Goal: Task Accomplishment & Management: Manage account settings

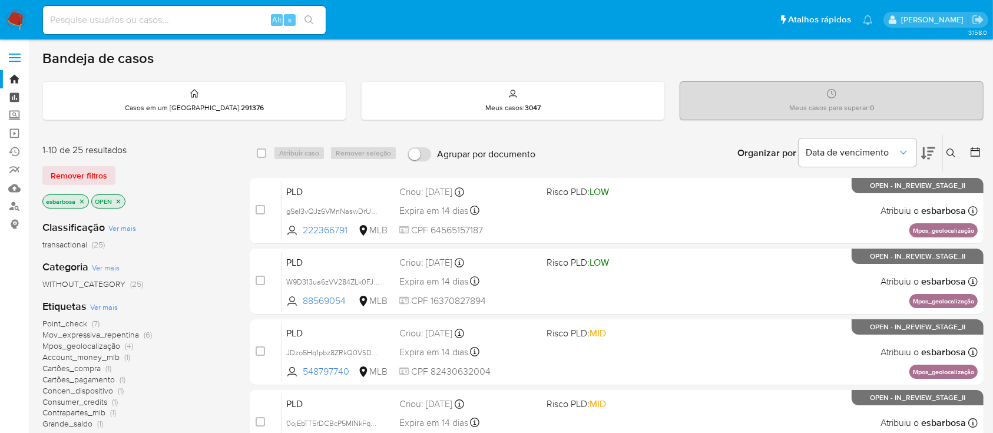
click at [19, 92] on link "Painel" at bounding box center [70, 97] width 140 height 18
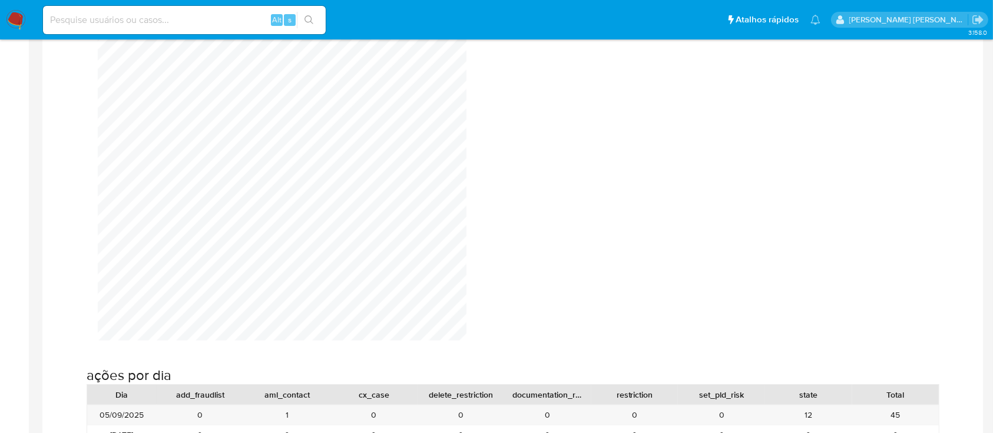
scroll to position [943, 0]
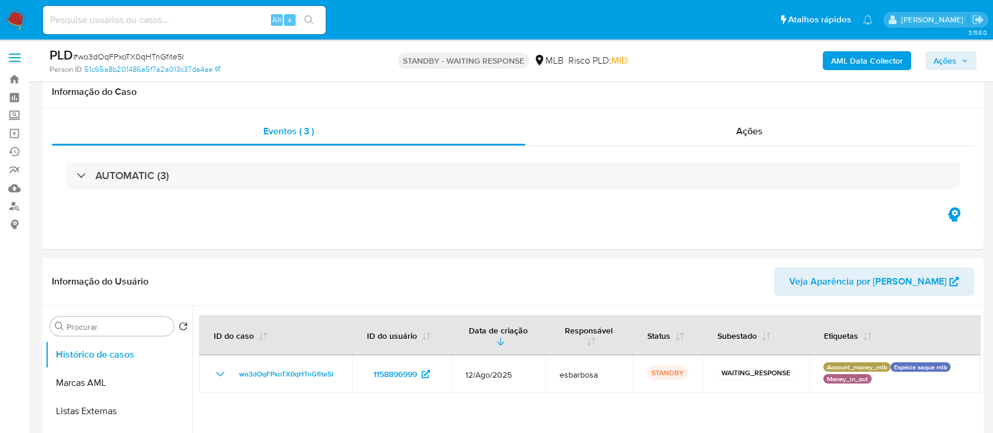
select select "10"
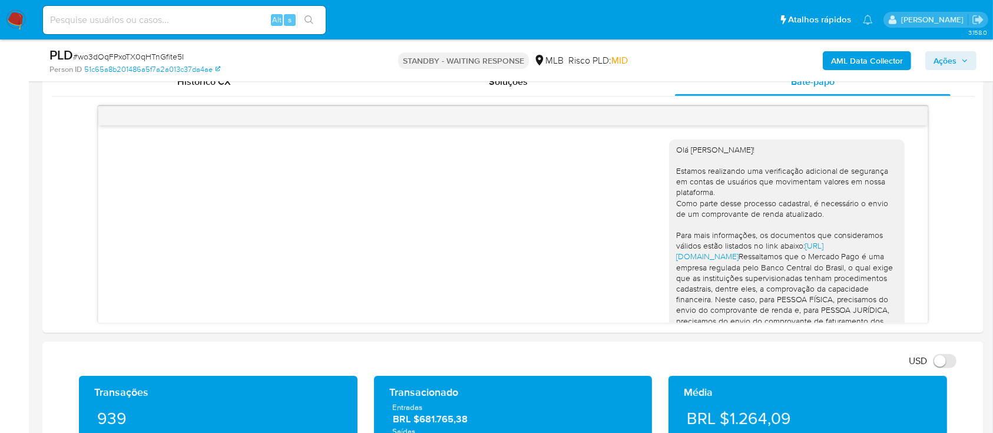
scroll to position [148, 0]
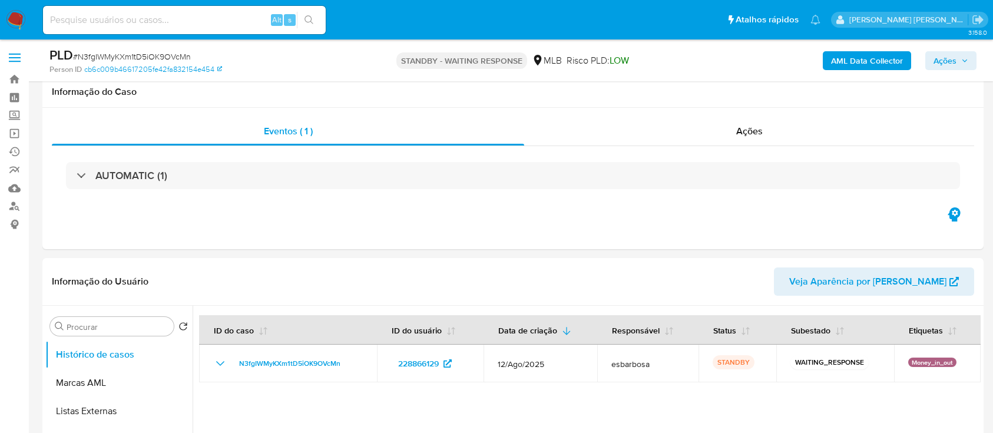
select select "10"
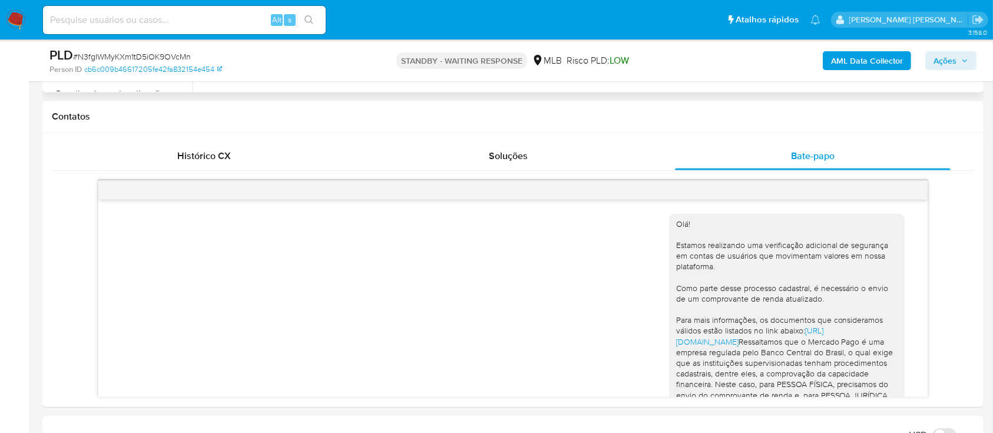
scroll to position [191, 0]
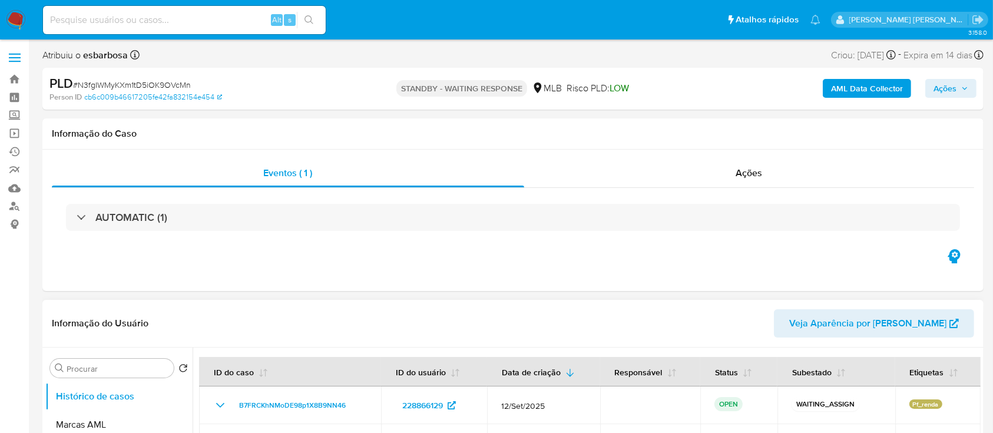
select select "10"
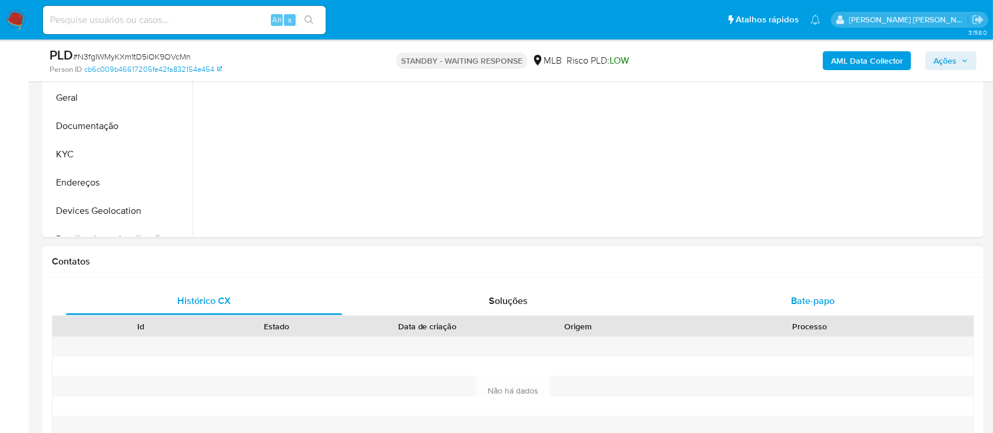
scroll to position [392, 0]
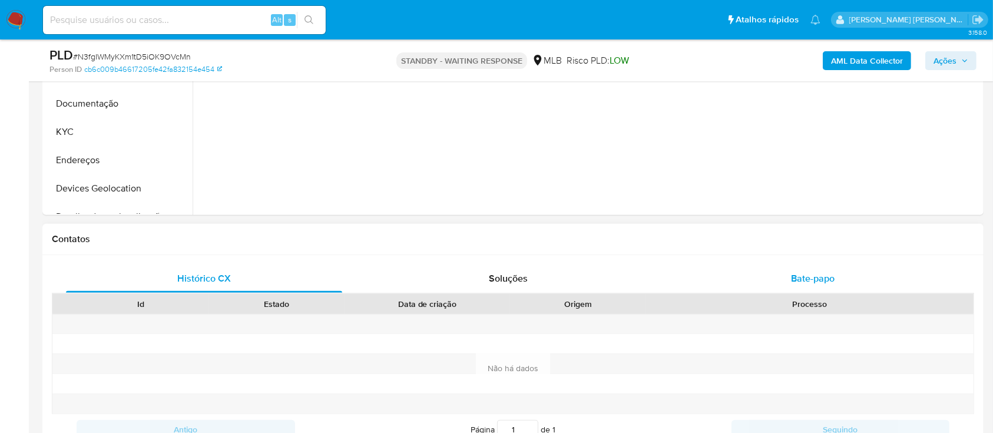
click at [792, 282] on span "Bate-papo" at bounding box center [813, 279] width 44 height 14
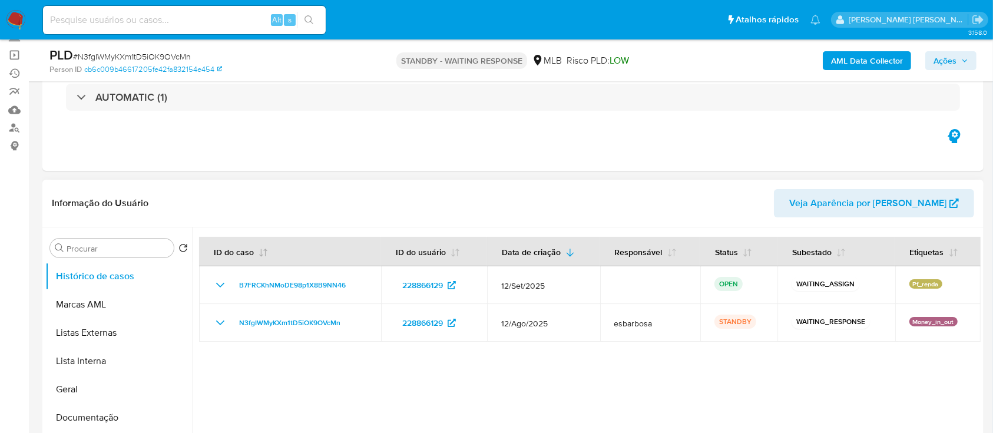
scroll to position [157, 0]
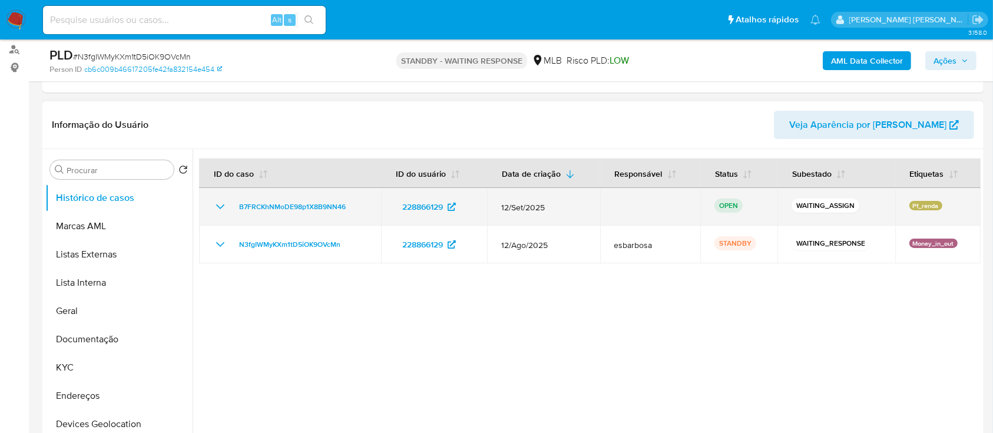
drag, startPoint x: 232, startPoint y: 205, endPoint x: 353, endPoint y: 206, distance: 121.4
click at [353, 206] on div "B7FRCKhNMoDE98p1X8B9NN46" at bounding box center [290, 207] width 154 height 14
click at [294, 205] on span "B7FRCKhNMoDE98p1X8B9NN46" at bounding box center [292, 207] width 107 height 14
click at [302, 204] on span "B7FRCKhNMoDE98p1X8B9NN46" at bounding box center [292, 207] width 107 height 14
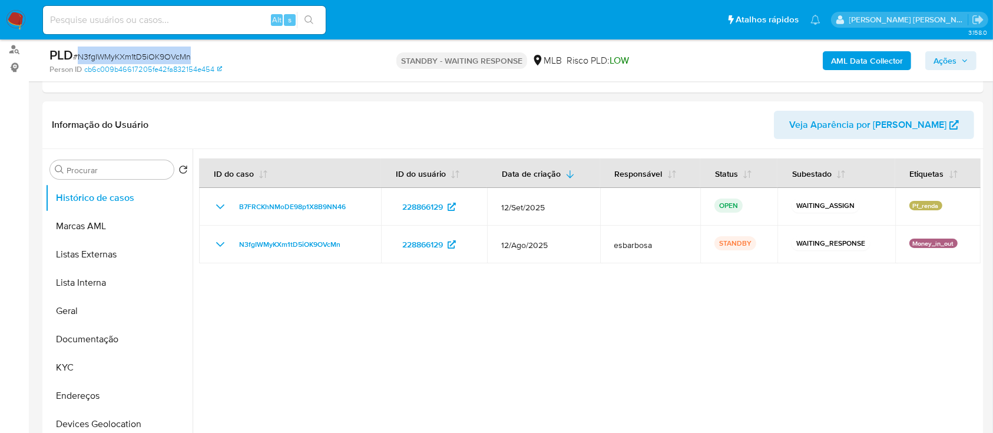
drag, startPoint x: 201, startPoint y: 55, endPoint x: 80, endPoint y: 60, distance: 120.9
click at [80, 60] on div "PLD # N3fgIWMyKXm1tD5iOK9OVcMn" at bounding box center [201, 56] width 305 height 18
copy span "N3fgIWMyKXm1tD5iOK9OVcMn"
click at [174, 55] on span "# N3fgIWMyKXm1tD5iOK9OVcMn" at bounding box center [132, 57] width 118 height 12
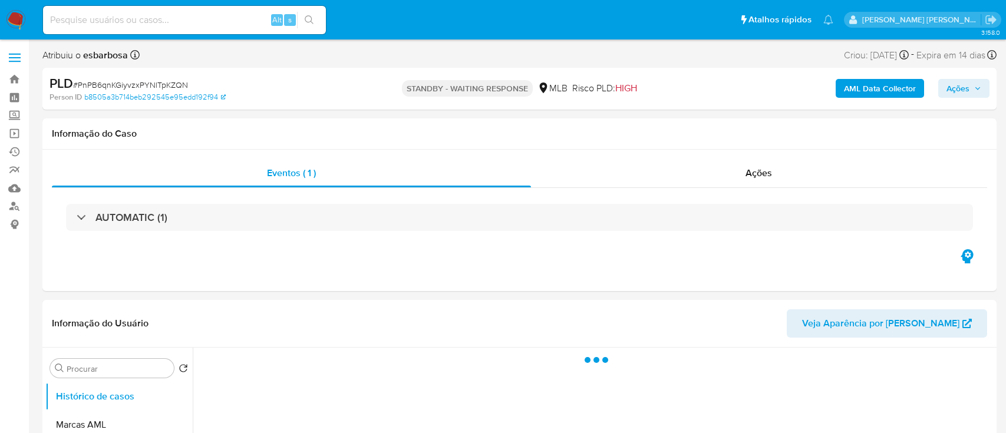
select select "10"
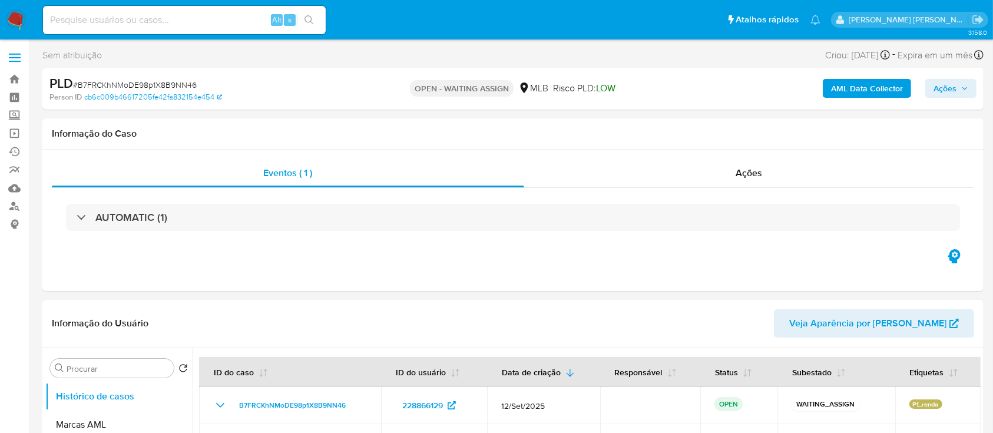
select select "10"
click at [16, 19] on img at bounding box center [16, 20] width 20 height 20
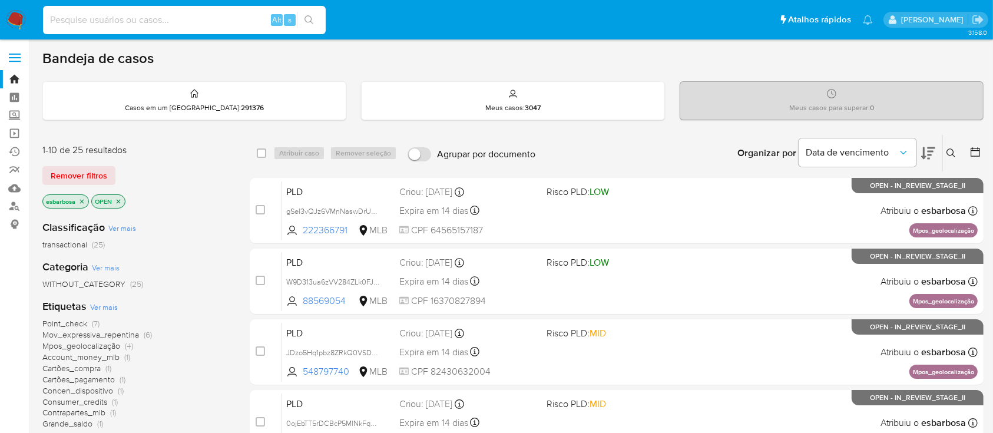
click at [154, 12] on input at bounding box center [184, 19] width 283 height 15
paste input "B7FRCKhNMoDE98p1X8B9NN46"
type input "B7FRCKhNMoDE98p1X8B9NN46"
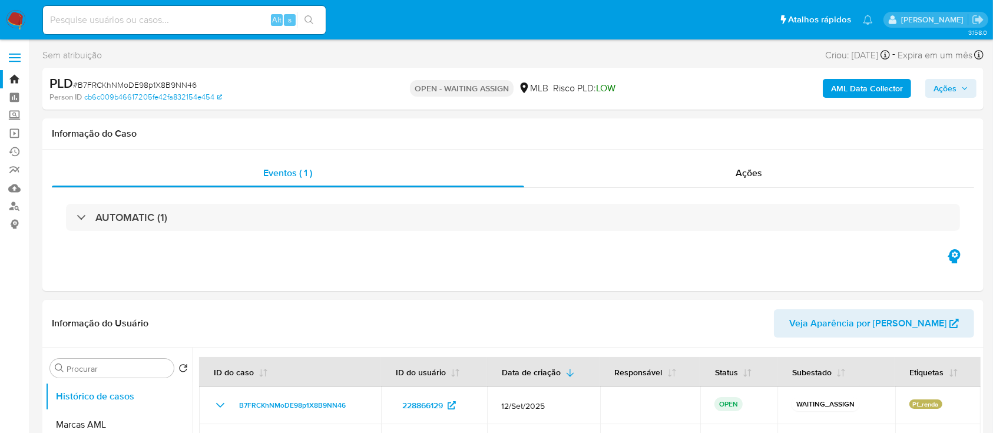
select select "10"
click at [18, 20] on img at bounding box center [16, 20] width 20 height 20
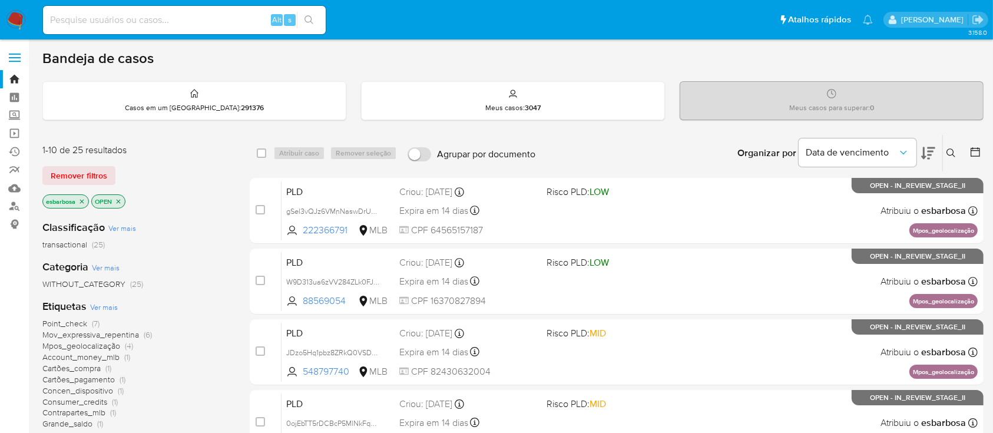
click at [954, 150] on icon at bounding box center [951, 152] width 9 height 9
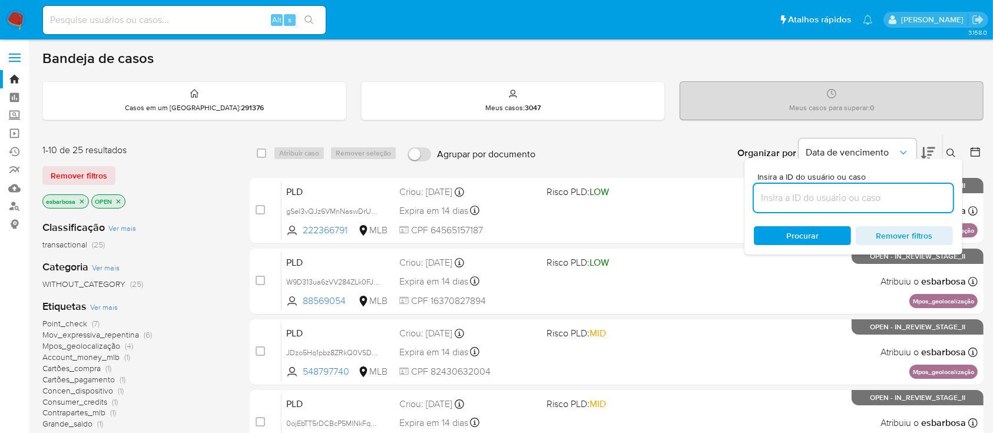
click at [829, 197] on input at bounding box center [853, 197] width 199 height 15
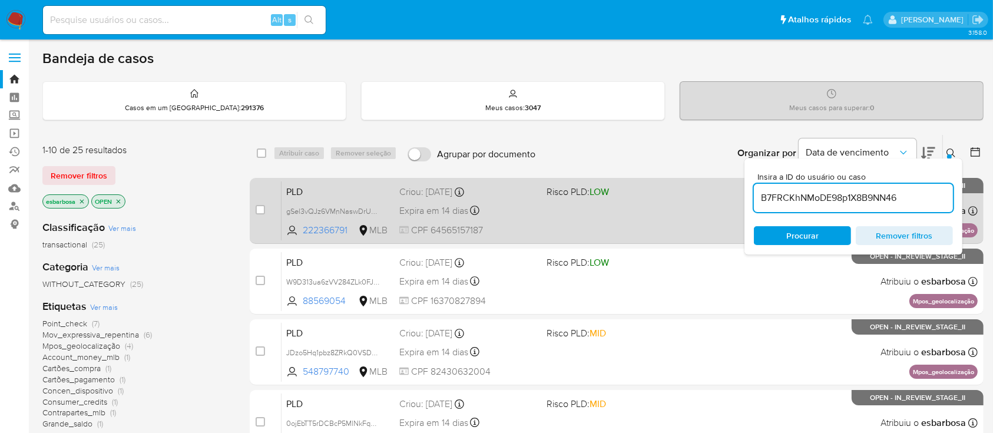
type input "B7FRCKhNMoDE98p1X8B9NN46"
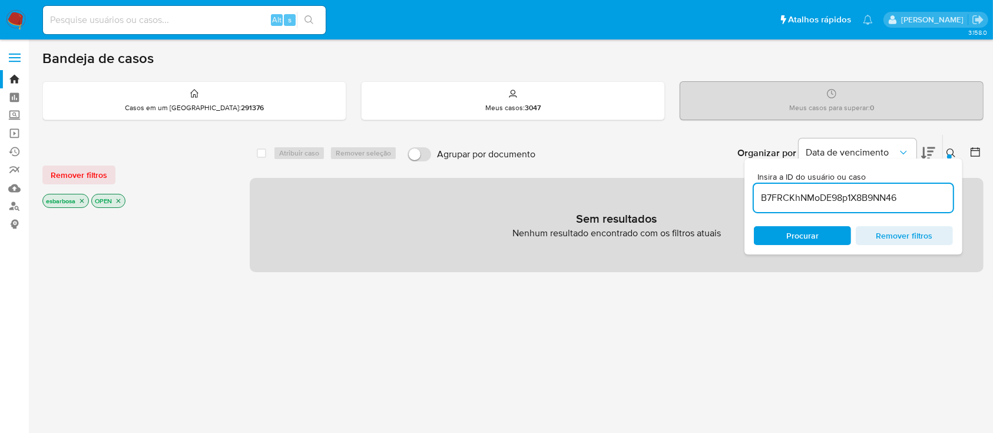
click at [85, 199] on icon "close-filter" at bounding box center [81, 200] width 7 height 7
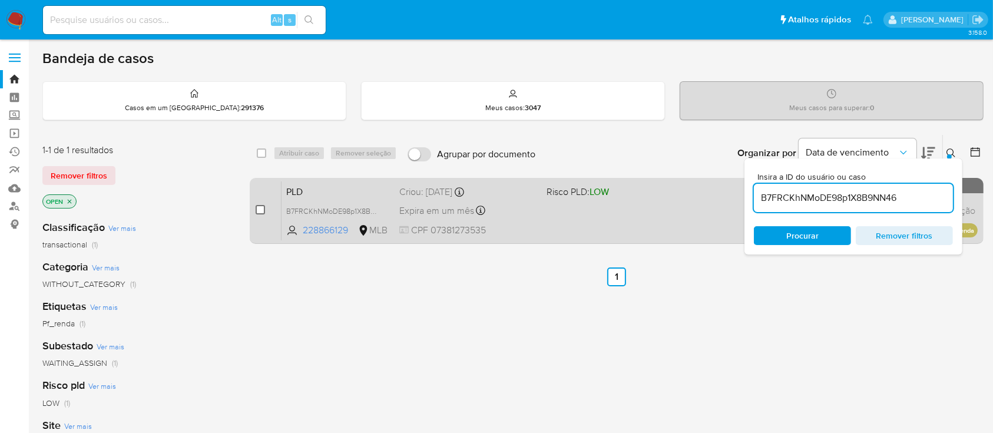
click at [261, 209] on input "checkbox" at bounding box center [260, 209] width 9 height 9
checkbox input "true"
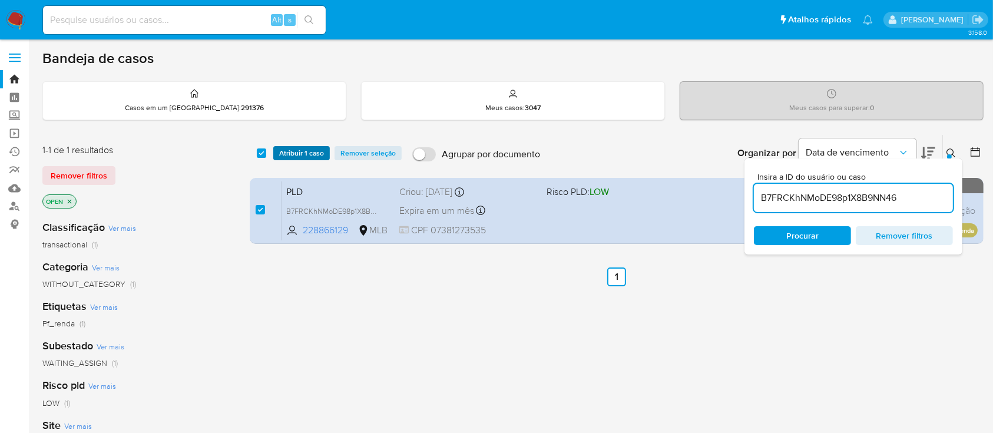
click at [299, 153] on span "Atribuir 1 caso" at bounding box center [301, 153] width 45 height 12
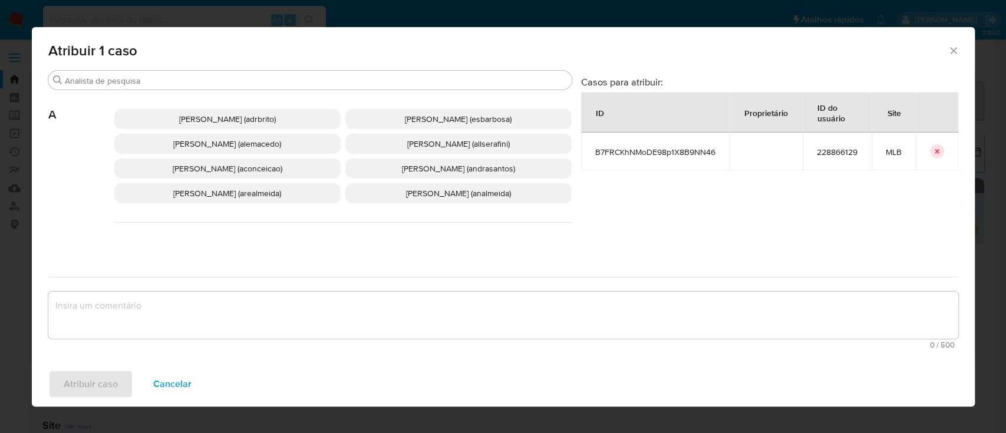
click at [425, 117] on span "Alessandra Da Silva Barbosa (esbarbosa)" at bounding box center [458, 119] width 107 height 12
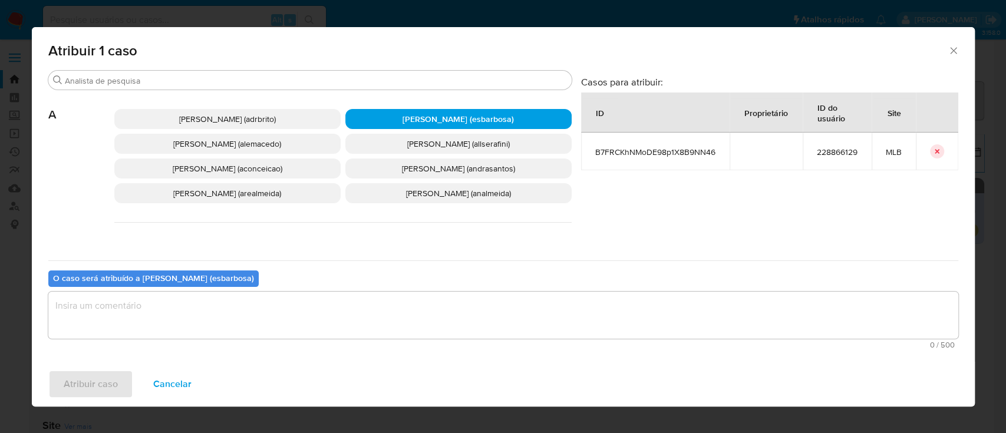
click at [247, 302] on textarea "assign-modal" at bounding box center [503, 315] width 910 height 47
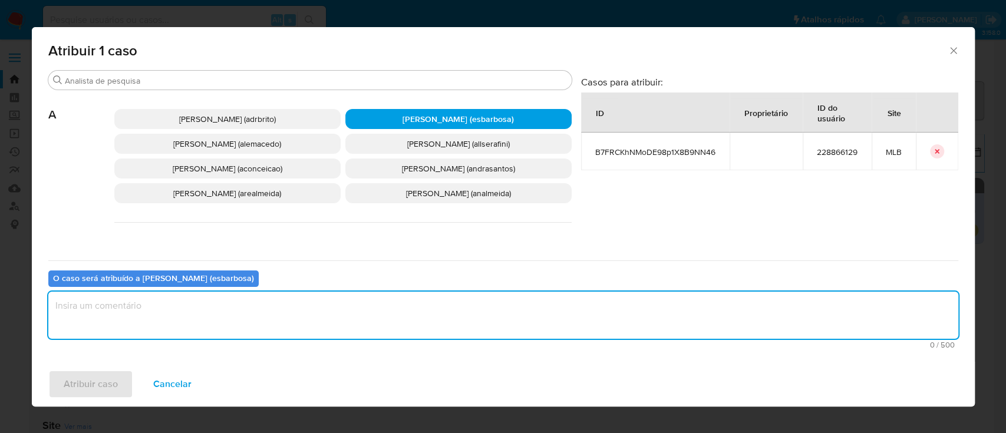
paste textarea "B7FRCKhNMoDE98p1X8B9NN46"
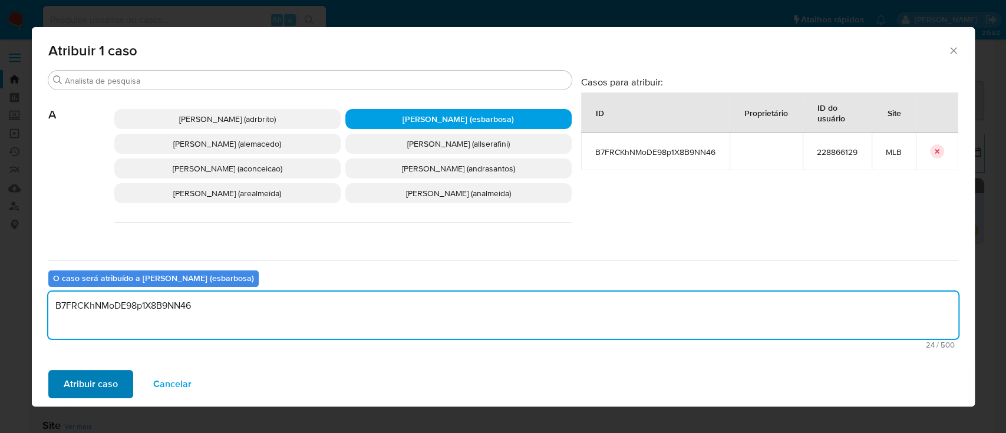
type textarea "B7FRCKhNMoDE98p1X8B9NN46"
click at [101, 382] on span "Atribuir caso" at bounding box center [91, 384] width 54 height 26
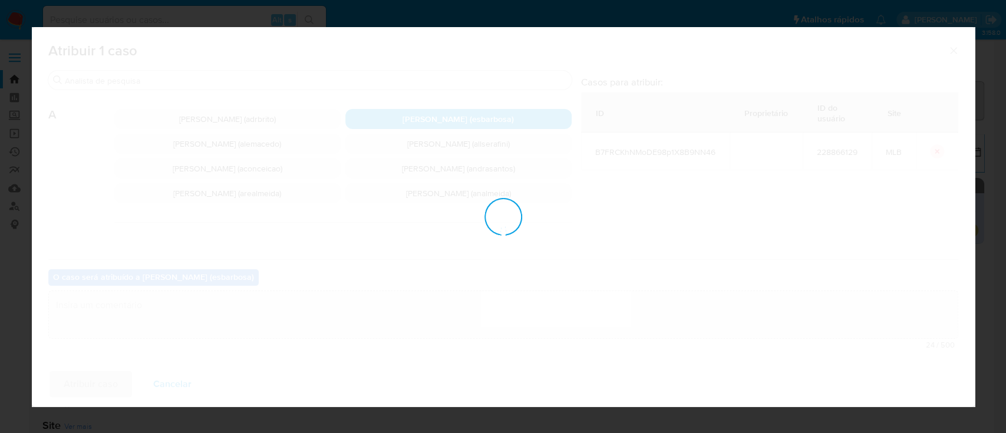
checkbox input "false"
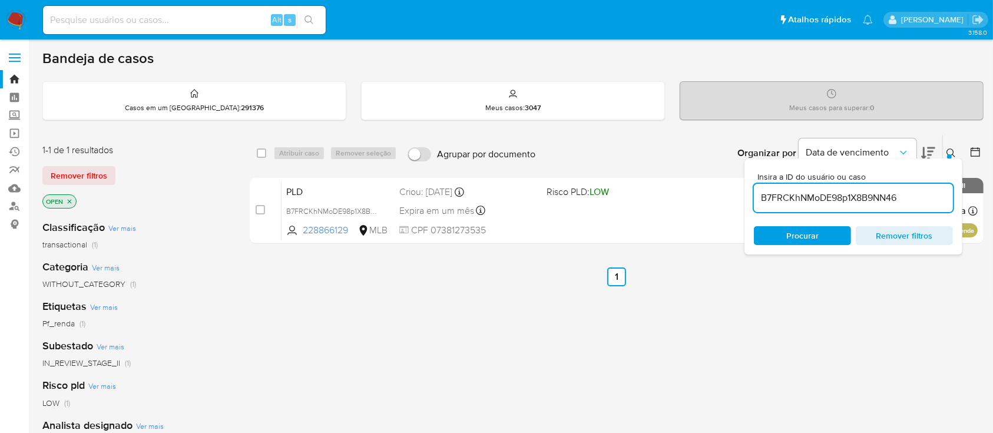
click at [859, 199] on input "B7FRCKhNMoDE98p1X8B9NN46" at bounding box center [853, 197] width 199 height 15
paste input "N3fgIWMyKXm1tD5iOK9OVcMn"
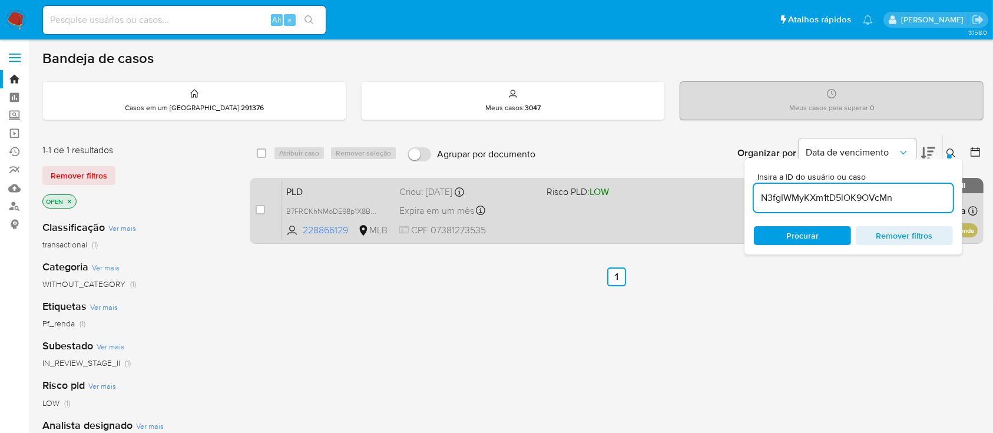
type input "N3fgIWMyKXm1tD5iOK9OVcMn"
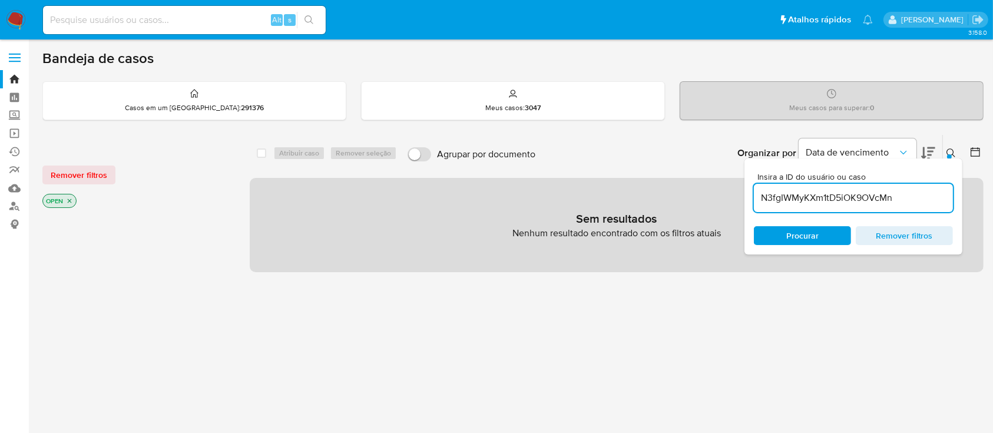
click at [70, 197] on icon "close-filter" at bounding box center [69, 200] width 7 height 7
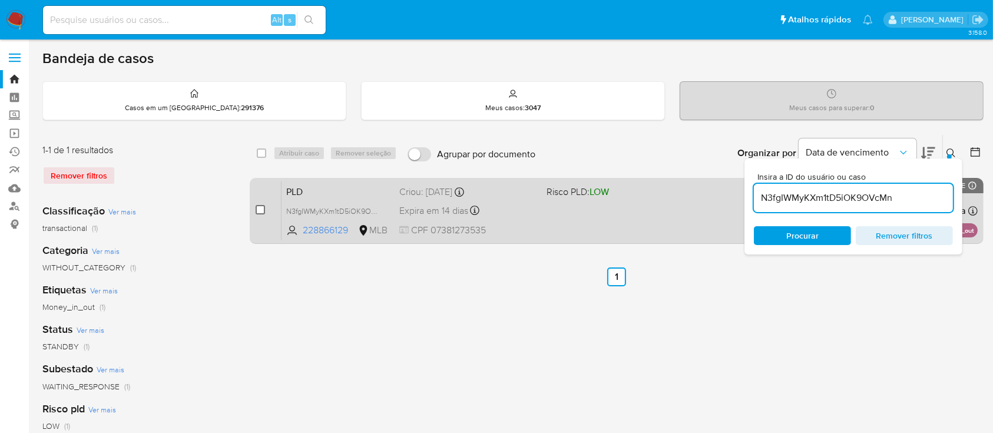
click at [262, 209] on input "checkbox" at bounding box center [260, 209] width 9 height 9
checkbox input "true"
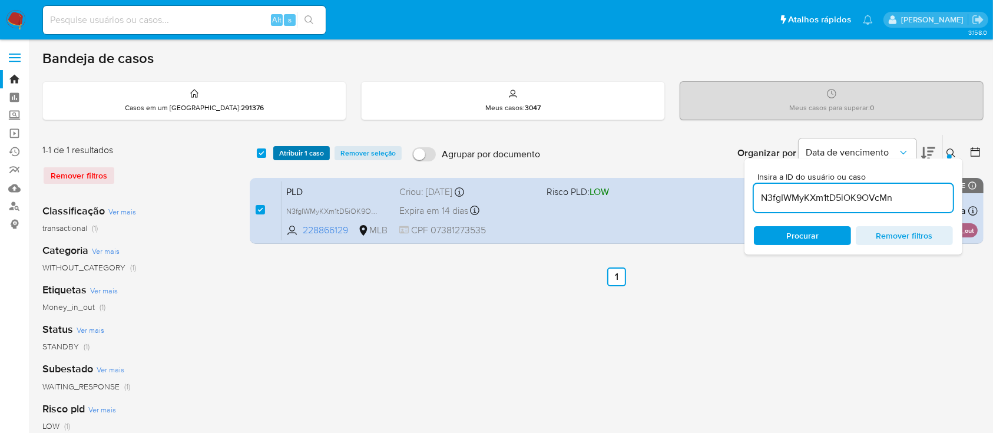
click at [299, 151] on span "Atribuir 1 caso" at bounding box center [301, 153] width 45 height 12
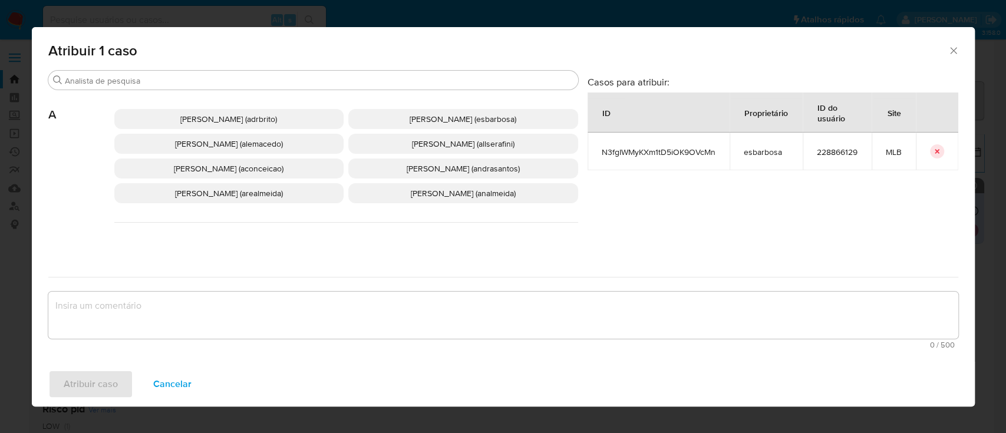
click at [424, 115] on span "Alessandra Da Silva Barbosa (esbarbosa)" at bounding box center [462, 119] width 107 height 12
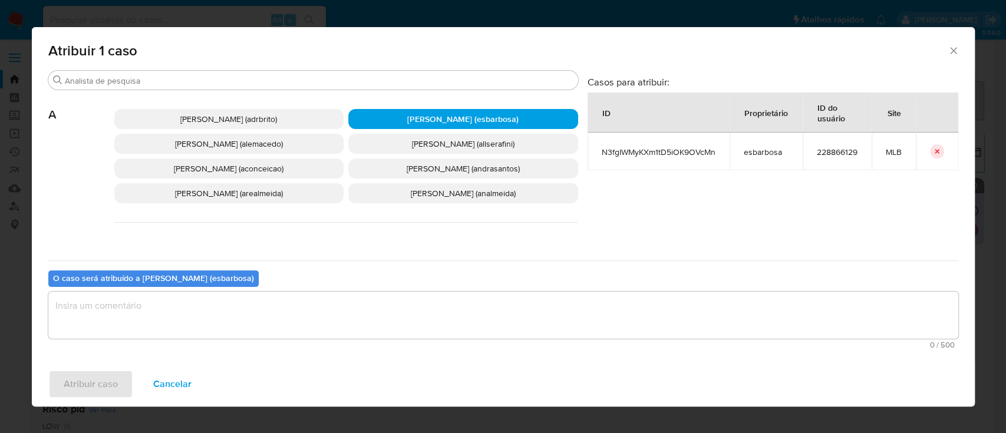
click at [311, 315] on textarea "assign-modal" at bounding box center [503, 315] width 910 height 47
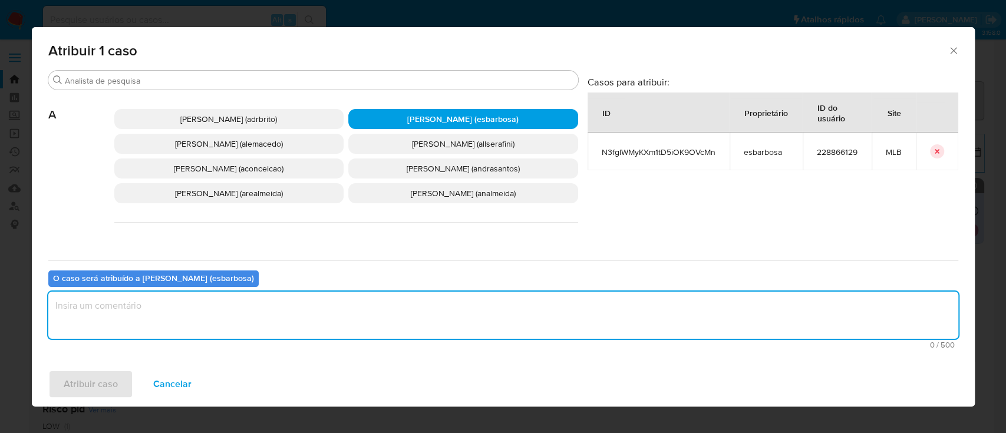
paste textarea "N3fgIWMyKXm1tD5iOK9OVcMn"
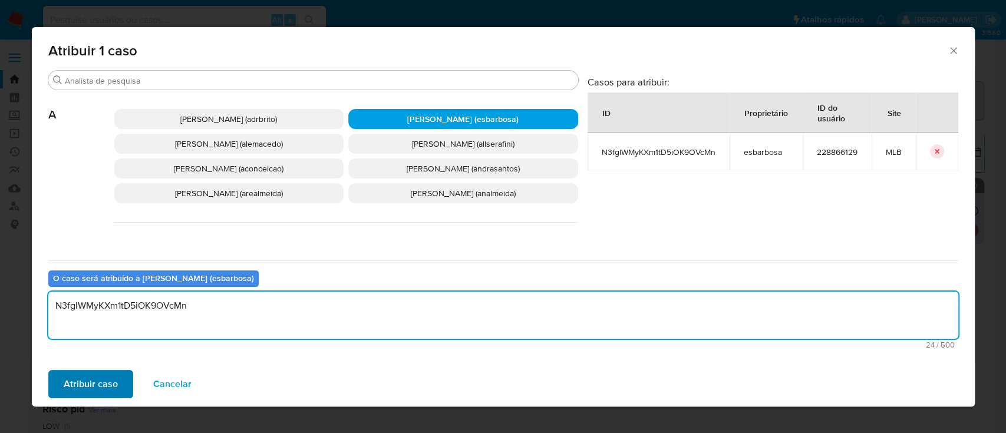
type textarea "N3fgIWMyKXm1tD5iOK9OVcMn"
click at [100, 384] on span "Atribuir caso" at bounding box center [91, 384] width 54 height 26
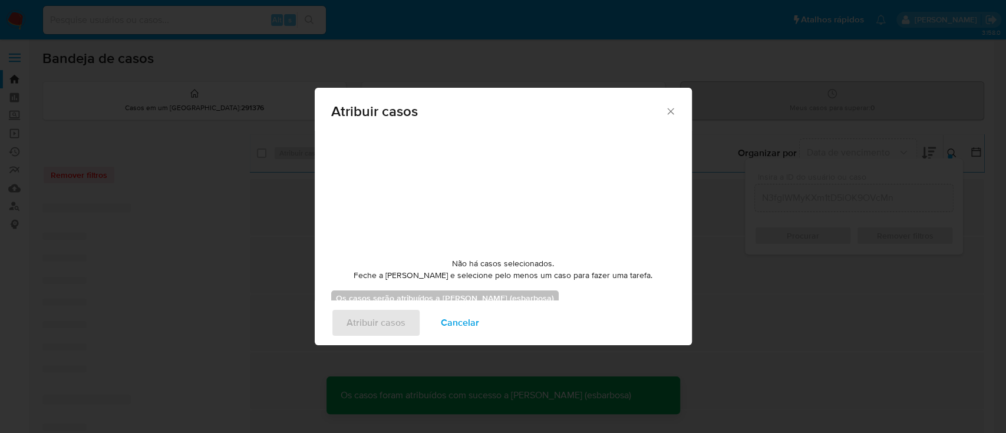
checkbox input "false"
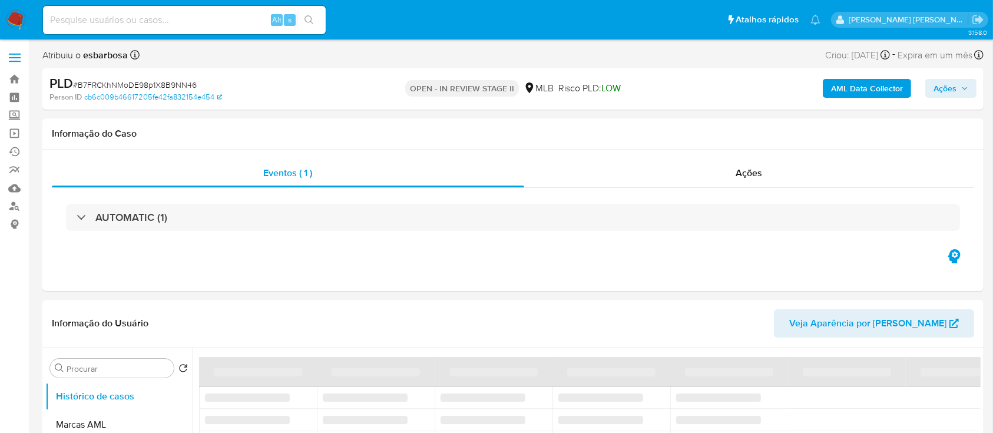
click at [940, 92] on span "Ações" at bounding box center [945, 88] width 23 height 19
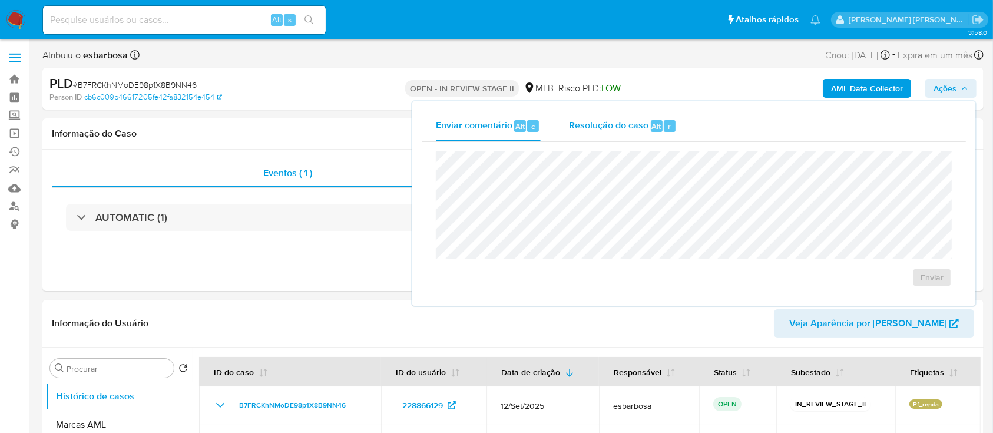
select select "10"
click at [586, 122] on span "Resolução do caso" at bounding box center [609, 126] width 80 height 14
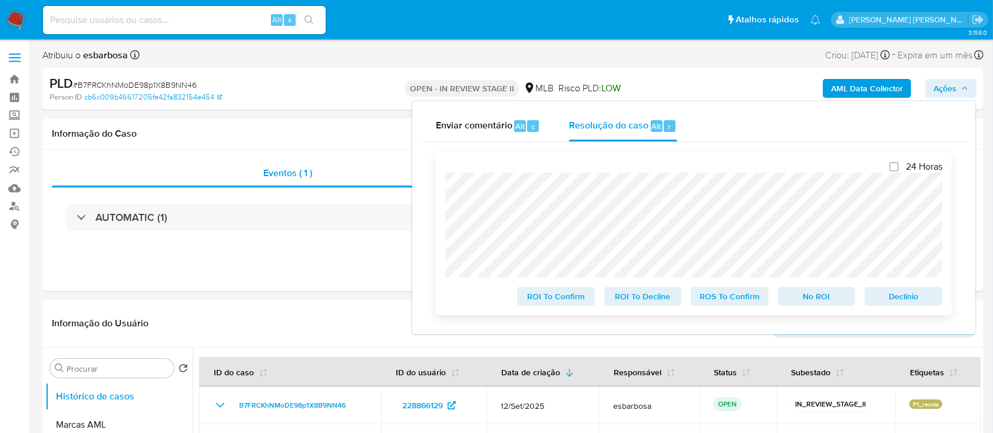
click at [442, 191] on div "24 Horas ROI To Confirm ROI To Decline ROS To Confirm No ROI Declínio" at bounding box center [694, 233] width 516 height 164
click at [806, 303] on span "No ROI" at bounding box center [816, 296] width 61 height 16
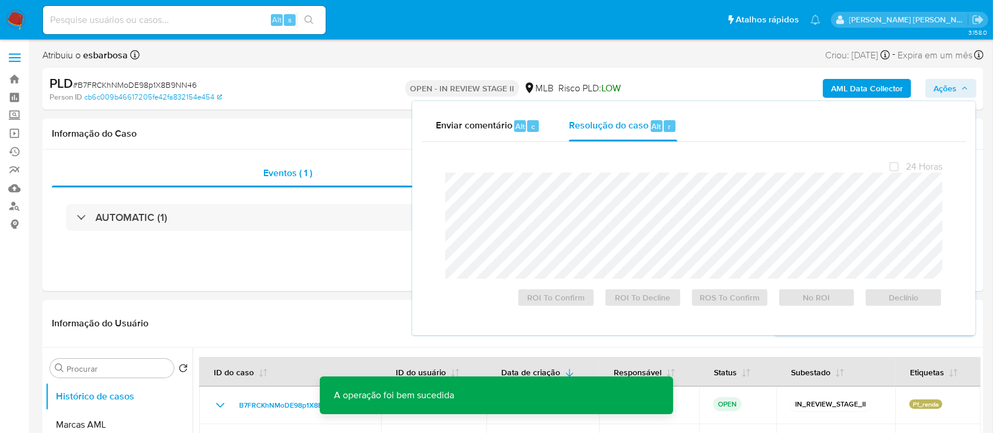
click at [171, 85] on span "# B7FRCKhNMoDE98p1X8B9NN46" at bounding box center [135, 85] width 124 height 12
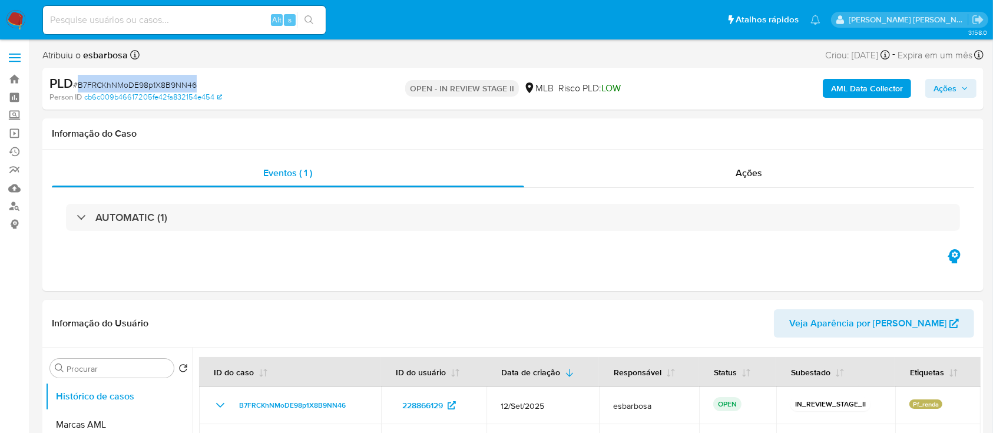
copy span "B7FRCKhNMoDE98p1X8B9NN46"
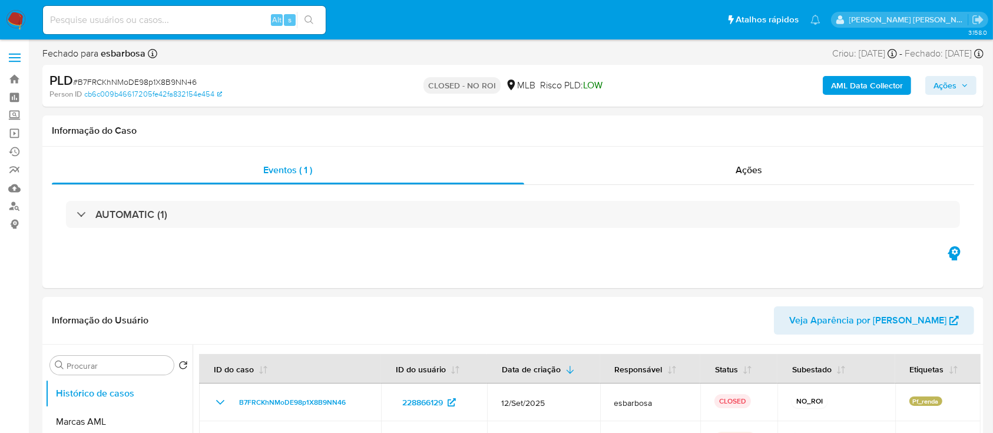
select select "10"
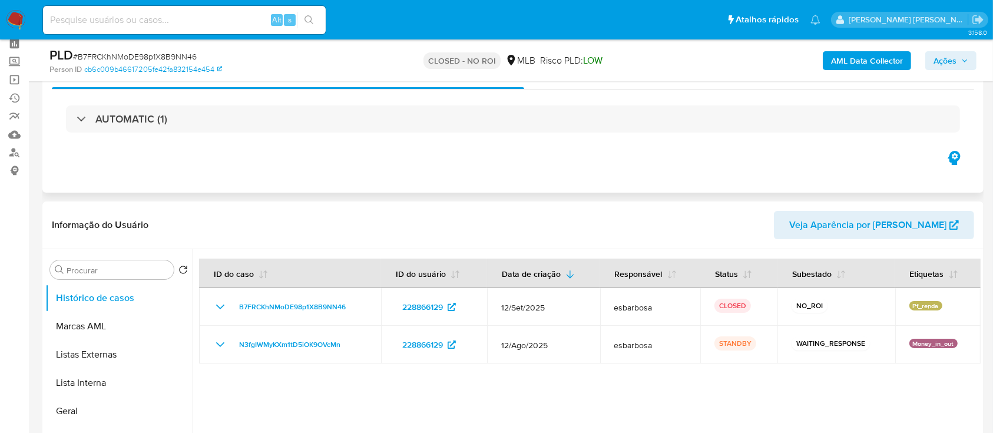
scroll to position [78, 0]
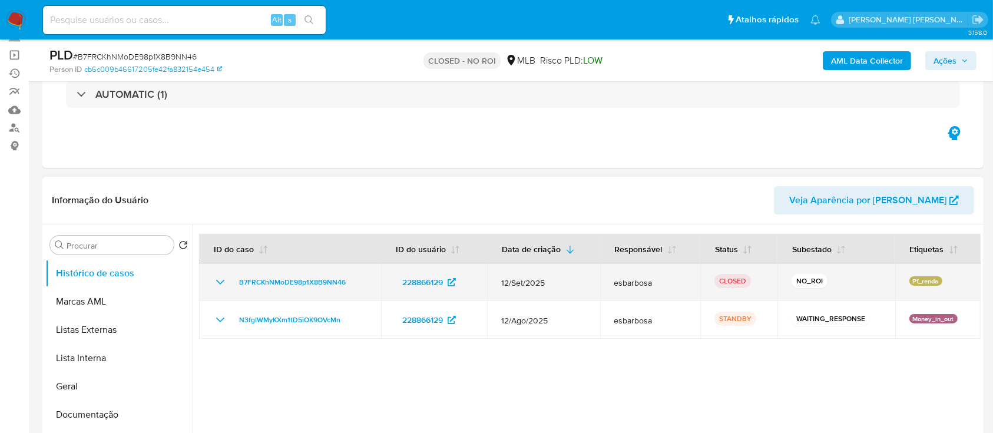
click at [214, 280] on icon "Mostrar/Ocultar" at bounding box center [220, 282] width 14 height 14
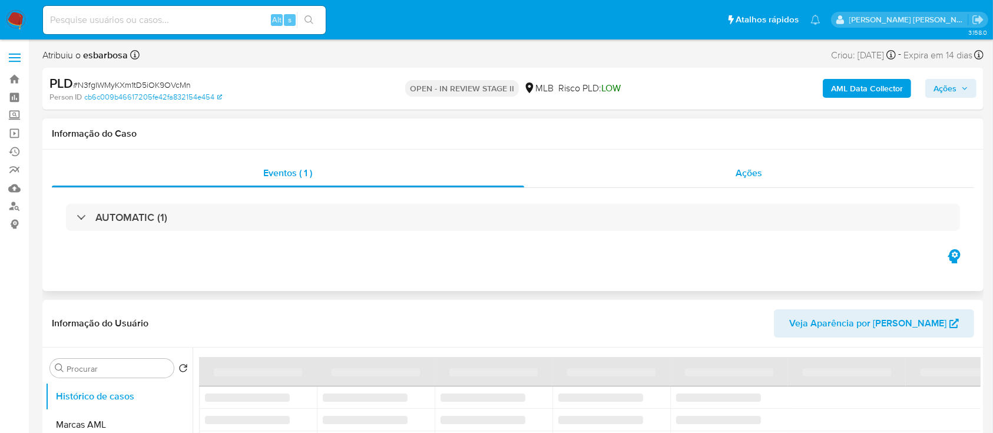
click at [604, 180] on div "Ações" at bounding box center [749, 173] width 450 height 28
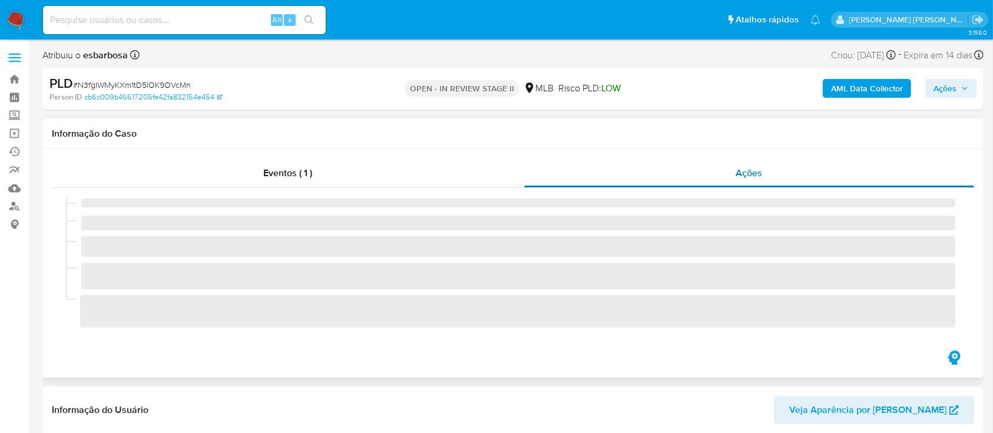
select select "10"
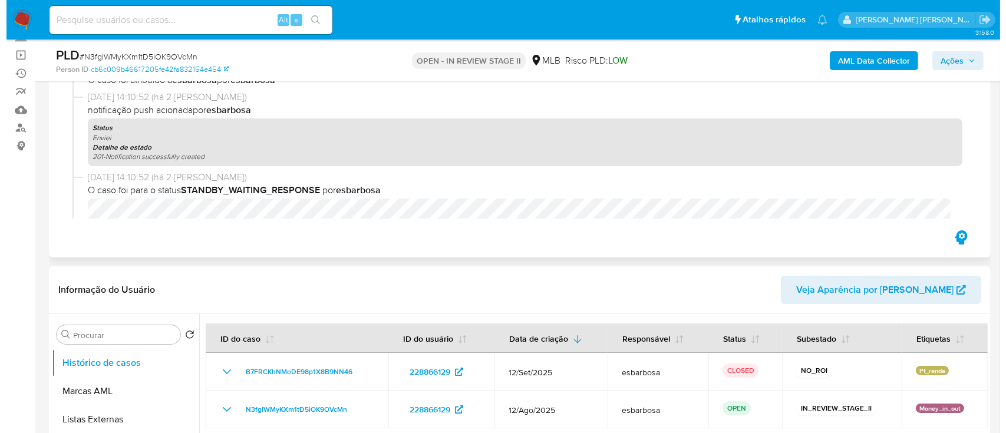
scroll to position [29, 0]
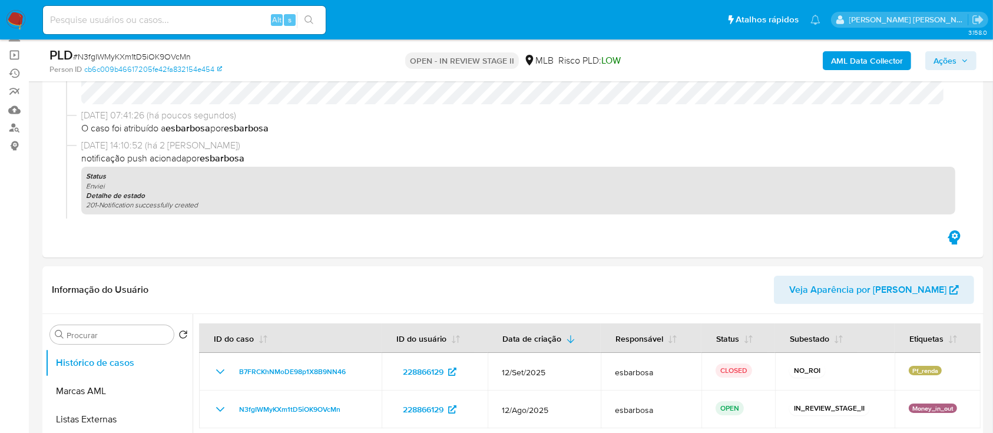
click at [862, 60] on b "AML Data Collector" at bounding box center [867, 60] width 72 height 19
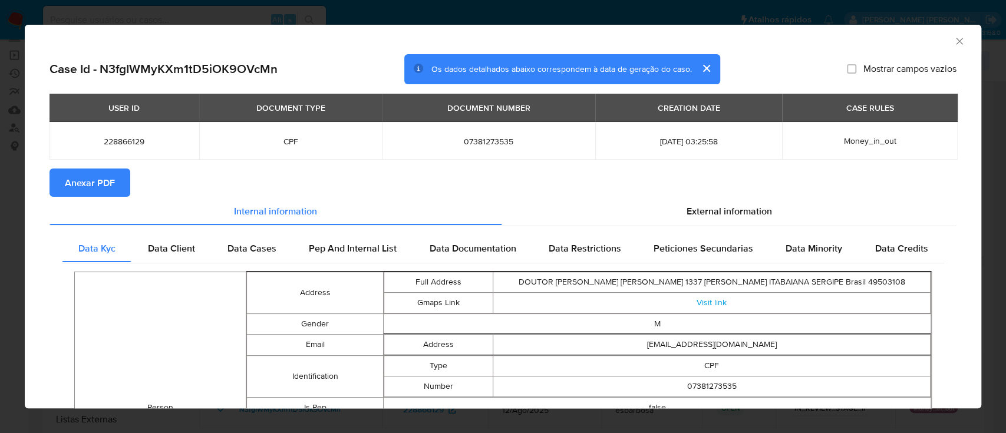
click at [93, 182] on span "Anexar PDF" at bounding box center [90, 183] width 50 height 26
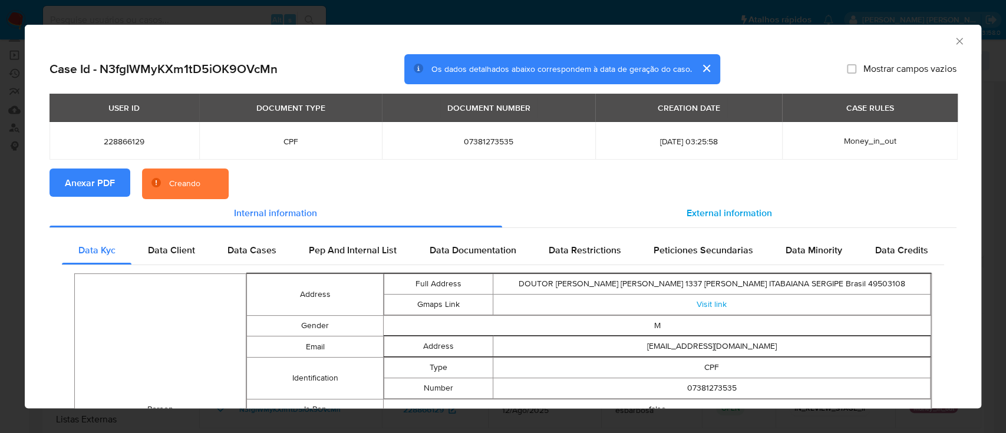
click at [706, 214] on span "External information" at bounding box center [728, 213] width 85 height 14
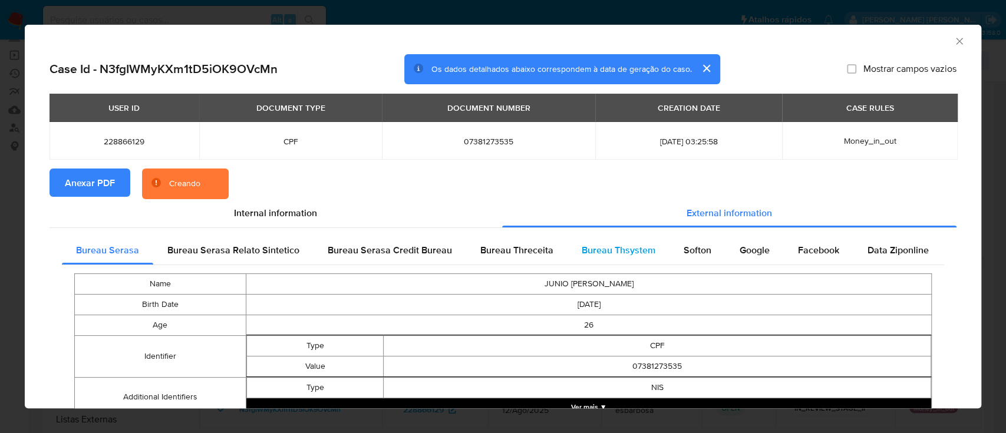
click at [601, 252] on span "Bureau Thsystem" at bounding box center [618, 250] width 74 height 14
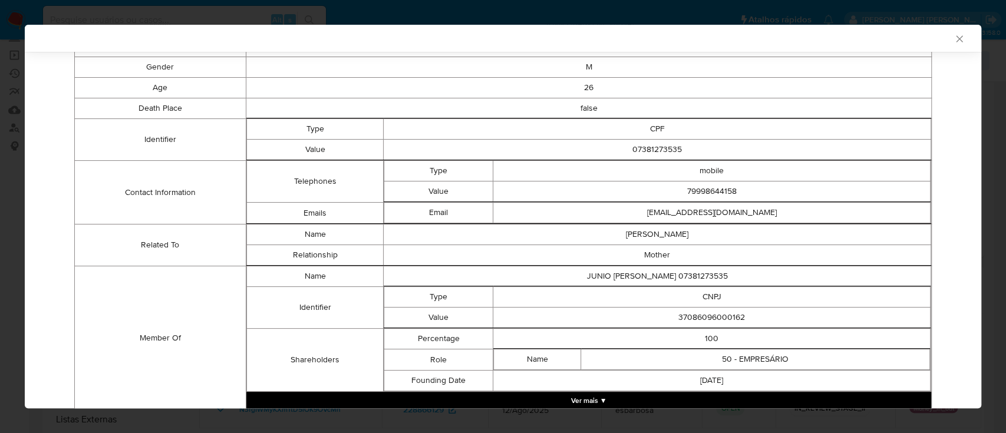
scroll to position [296, 0]
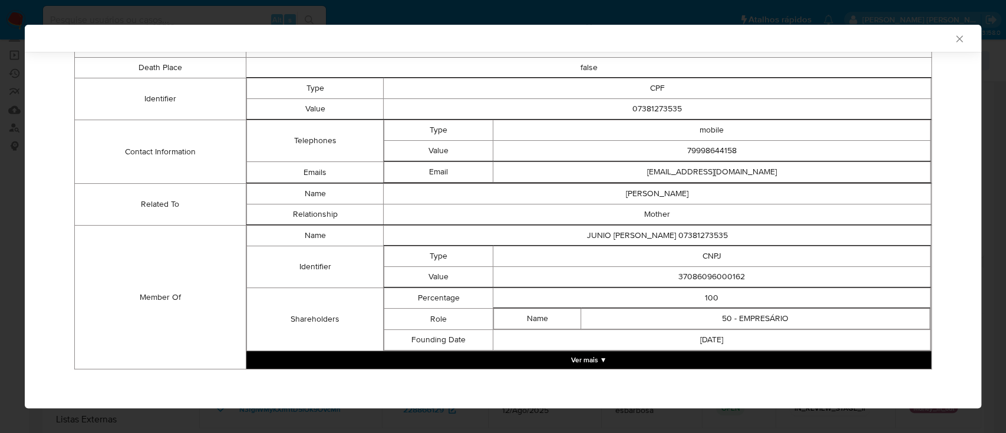
click at [591, 356] on button "Ver mais ▼" at bounding box center [588, 360] width 685 height 18
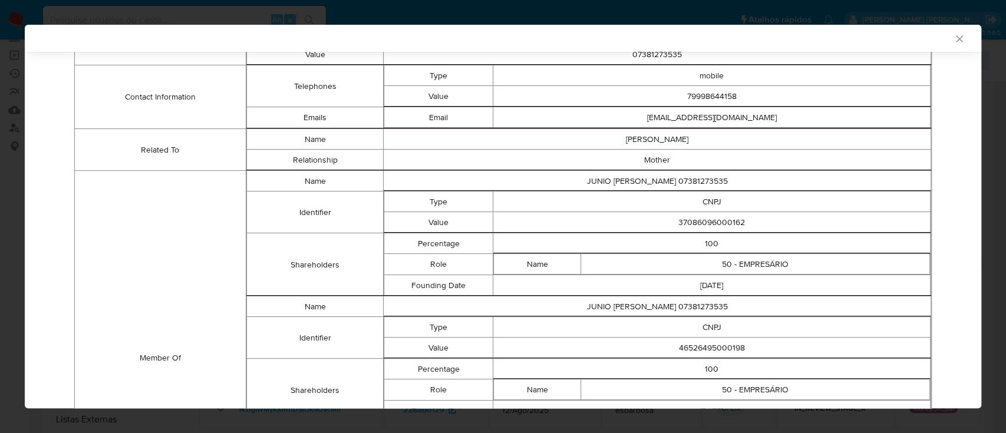
scroll to position [372, 0]
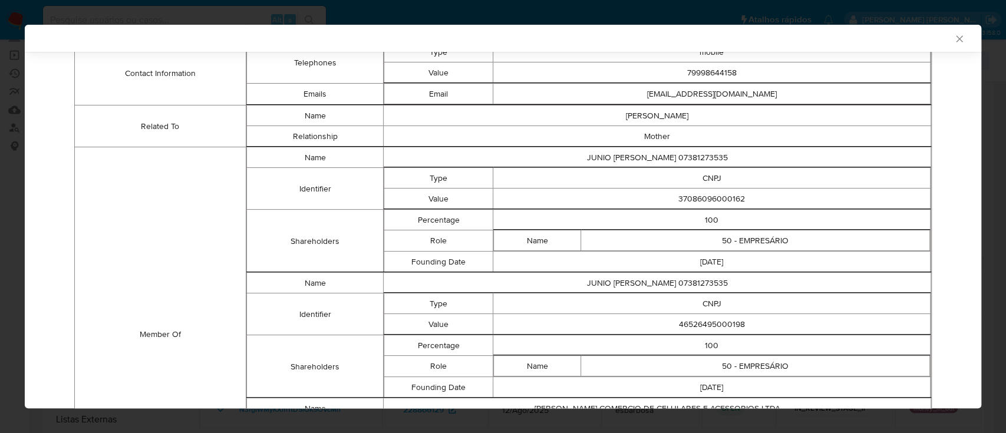
click at [716, 198] on td "37086096000162" at bounding box center [711, 199] width 437 height 21
copy td "37086096000162"
click at [710, 326] on td "46526495000198" at bounding box center [711, 324] width 437 height 21
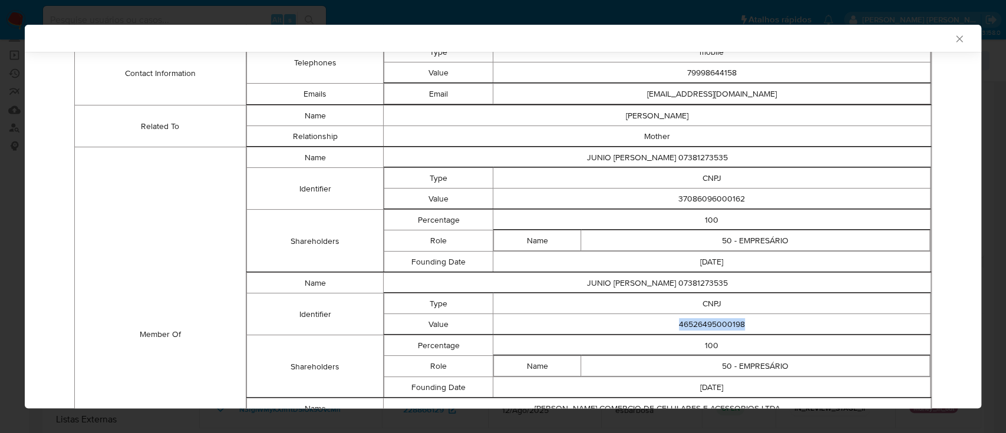
copy td "46526495000198"
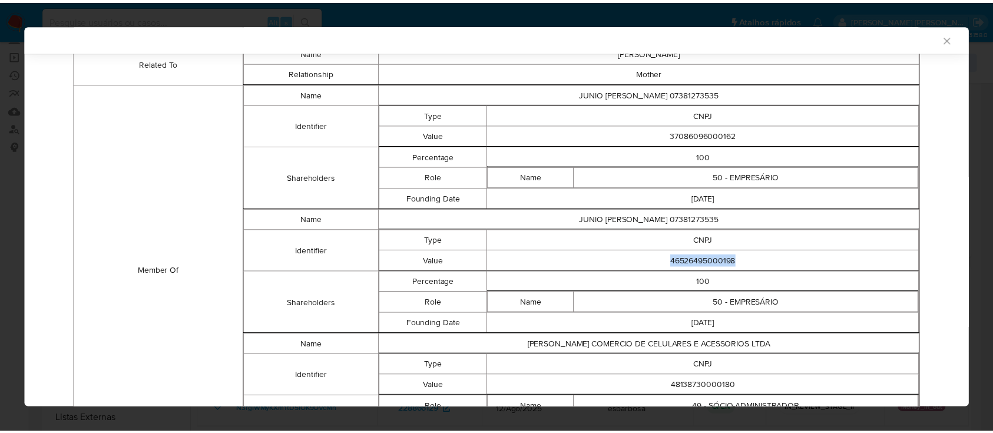
scroll to position [523, 0]
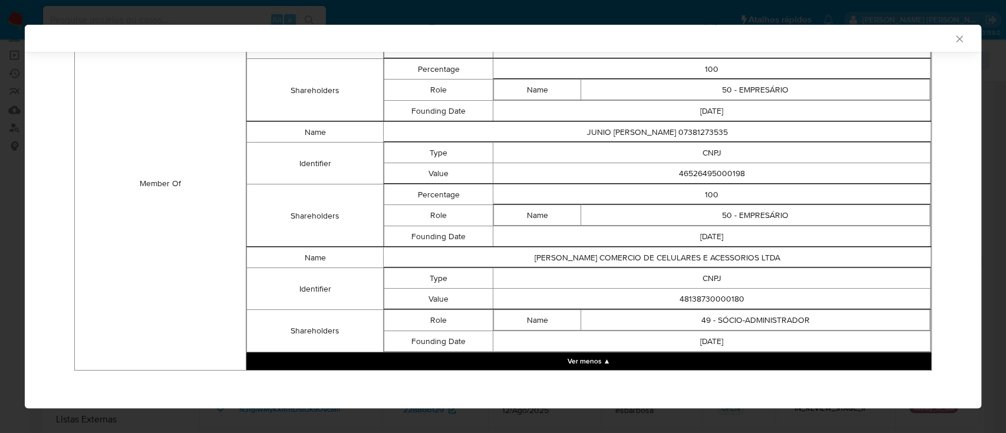
click at [725, 296] on td "48138730000180" at bounding box center [711, 299] width 437 height 21
copy td "48138730000180"
click at [956, 41] on icon "Fechar a janela" at bounding box center [959, 38] width 6 height 6
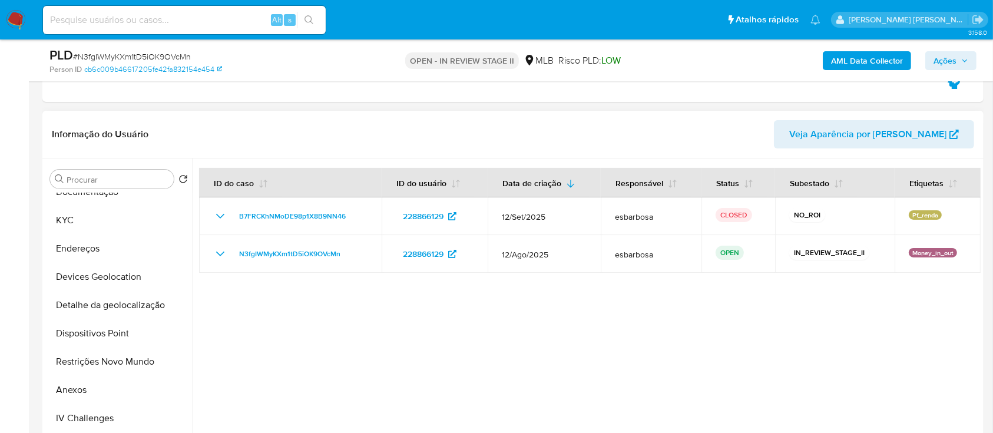
scroll to position [236, 0]
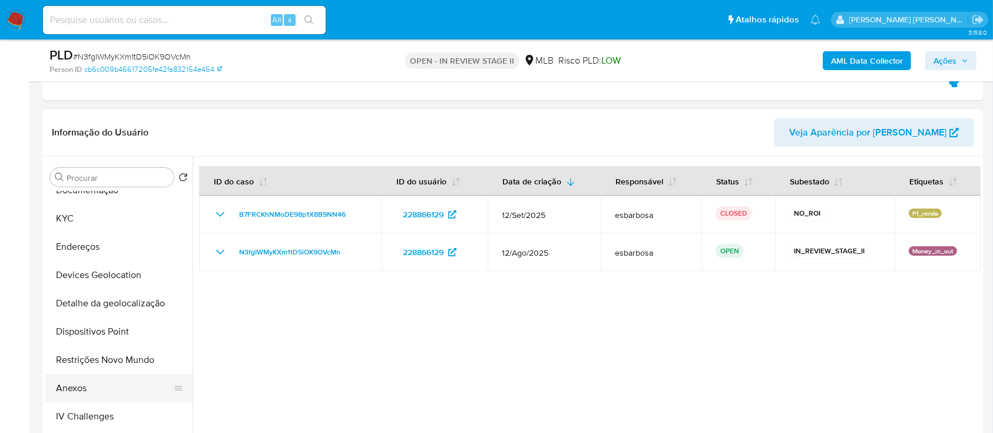
click at [115, 382] on button "Anexos" at bounding box center [114, 388] width 138 height 28
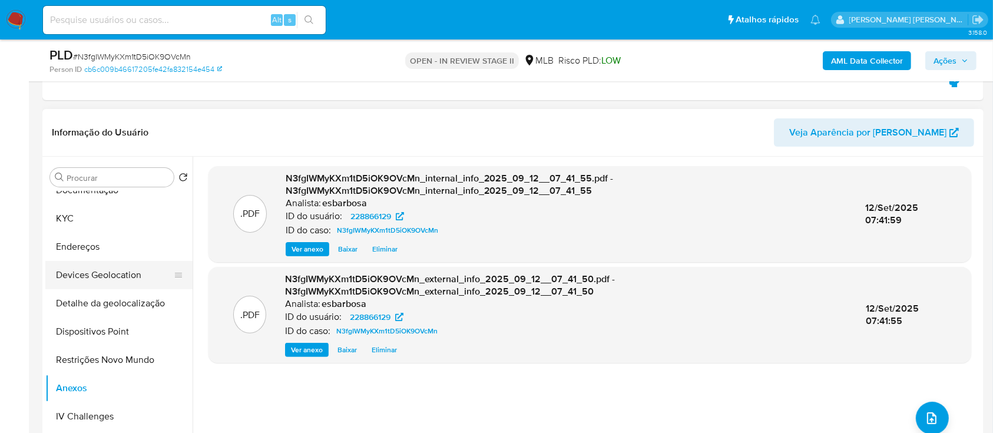
scroll to position [78, 0]
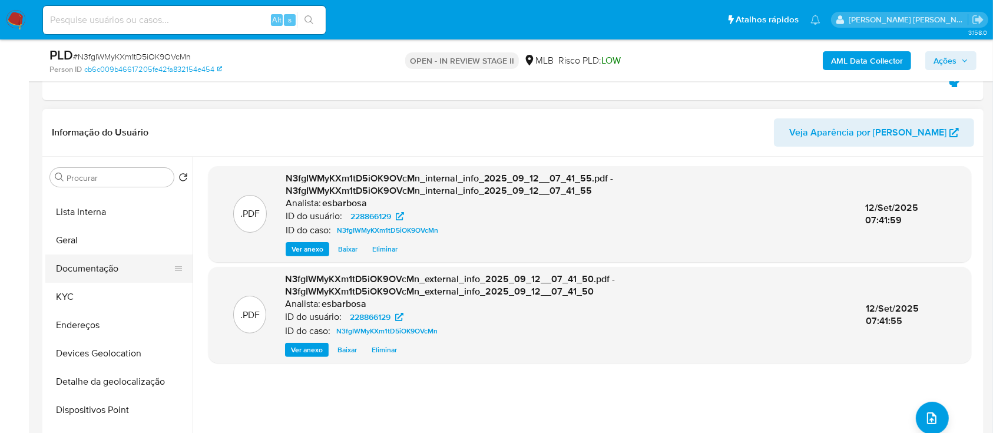
click at [105, 267] on button "Documentação" at bounding box center [114, 268] width 138 height 28
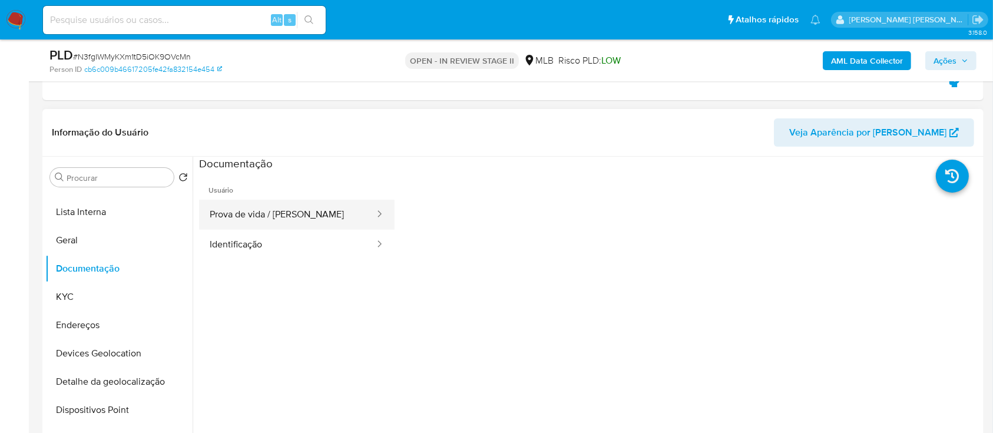
click at [302, 216] on button "Prova de vida / Selfie" at bounding box center [287, 215] width 177 height 30
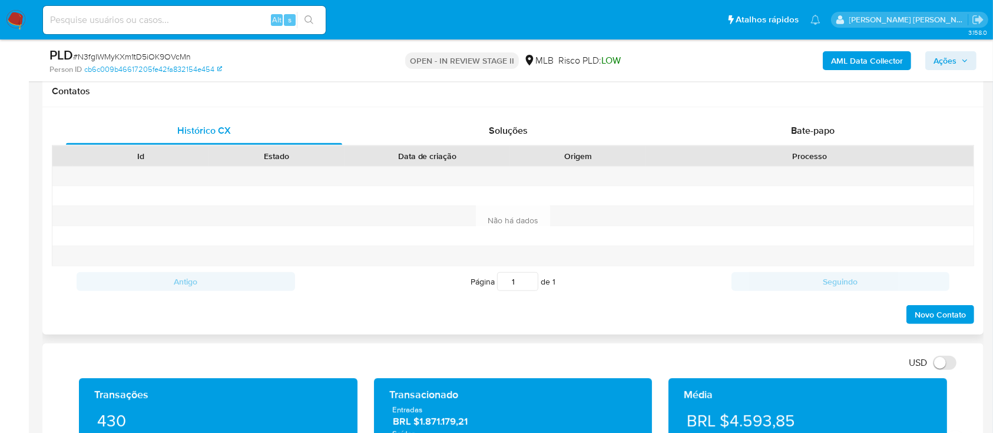
scroll to position [550, 0]
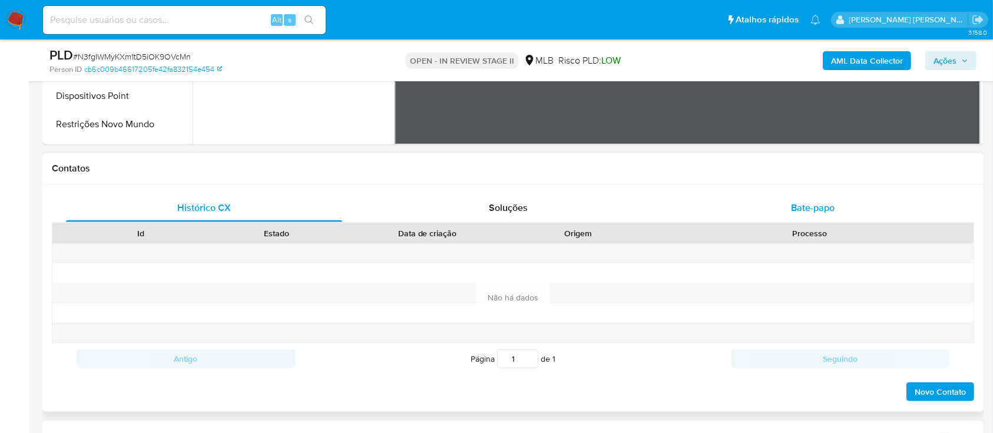
click at [775, 210] on div "Bate-papo" at bounding box center [813, 208] width 276 height 28
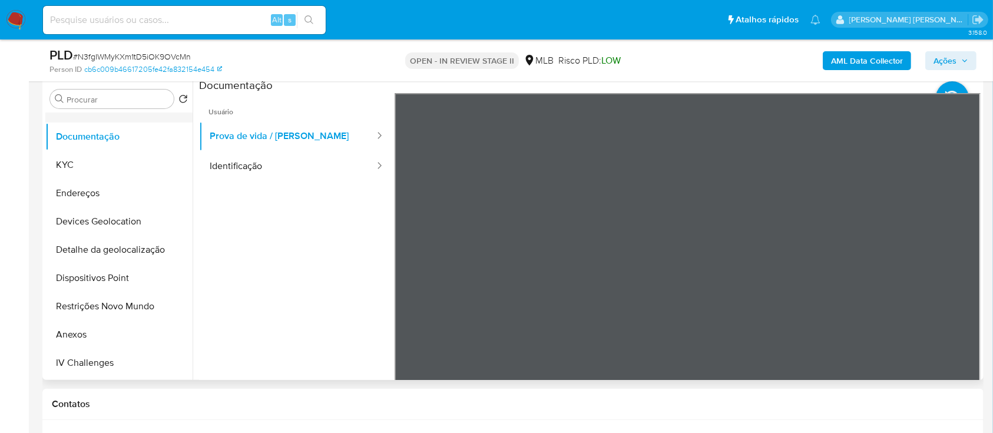
scroll to position [157, 0]
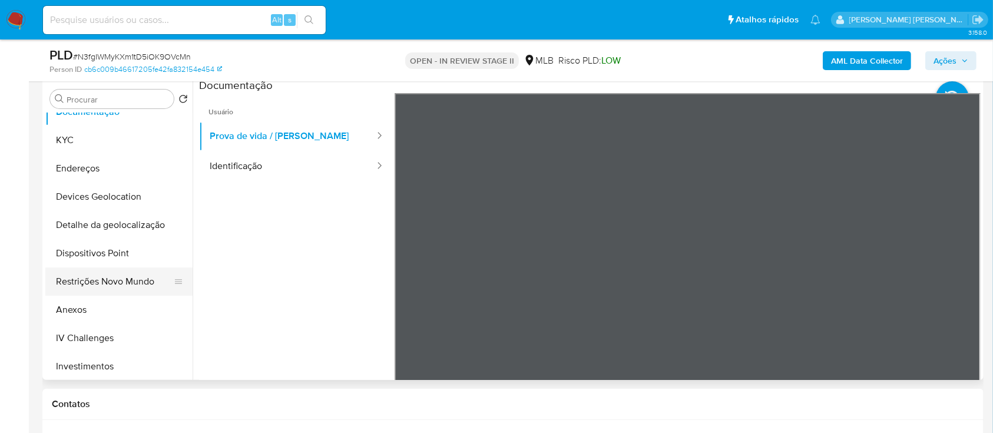
click at [102, 283] on button "Restrições Novo Mundo" at bounding box center [114, 281] width 138 height 28
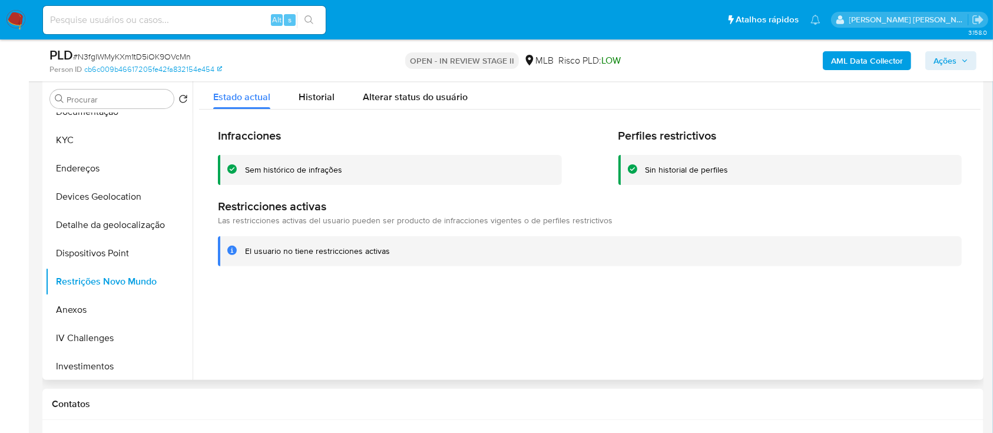
click at [319, 171] on div "Sem histórico de infrações" at bounding box center [293, 169] width 97 height 11
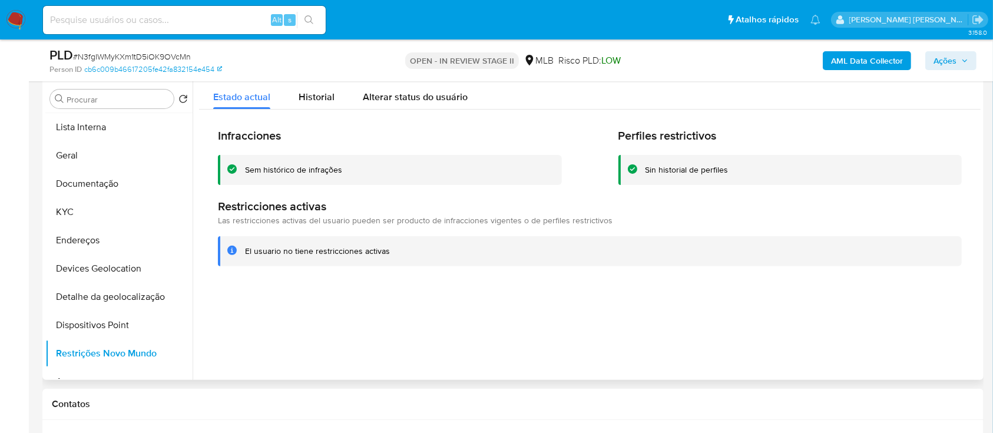
scroll to position [0, 0]
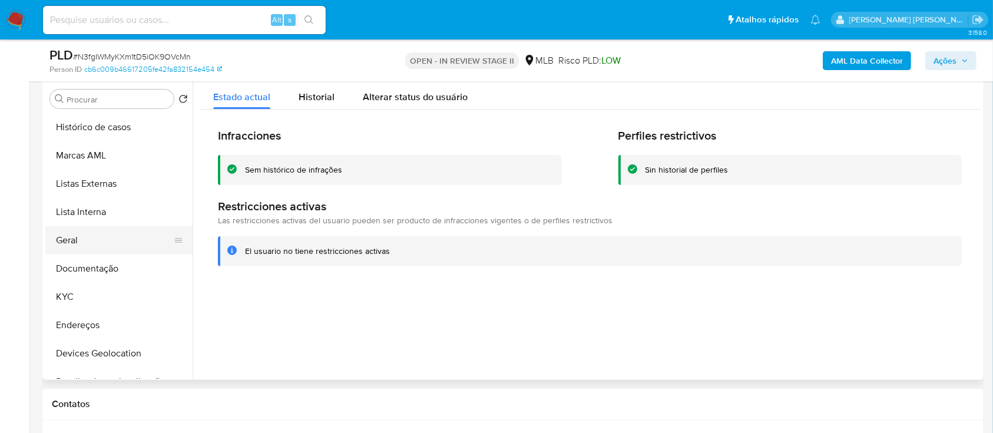
click at [88, 240] on button "Geral" at bounding box center [114, 240] width 138 height 28
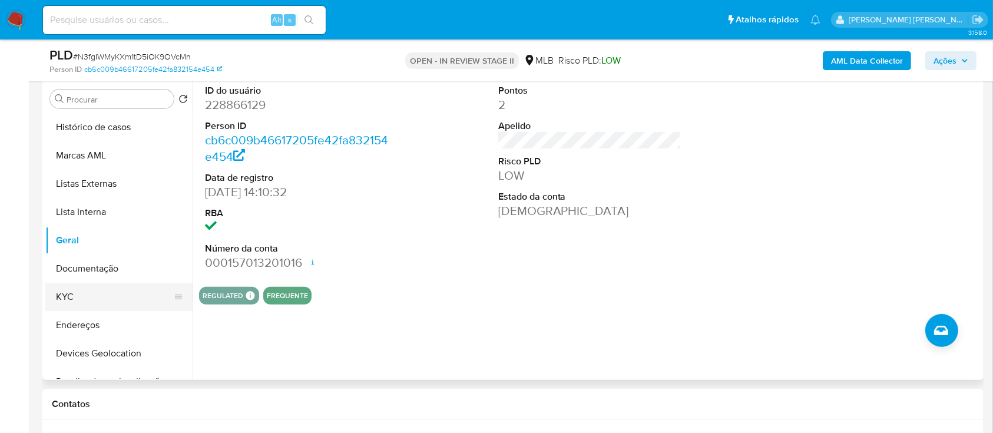
click at [90, 296] on button "KYC" at bounding box center [114, 297] width 138 height 28
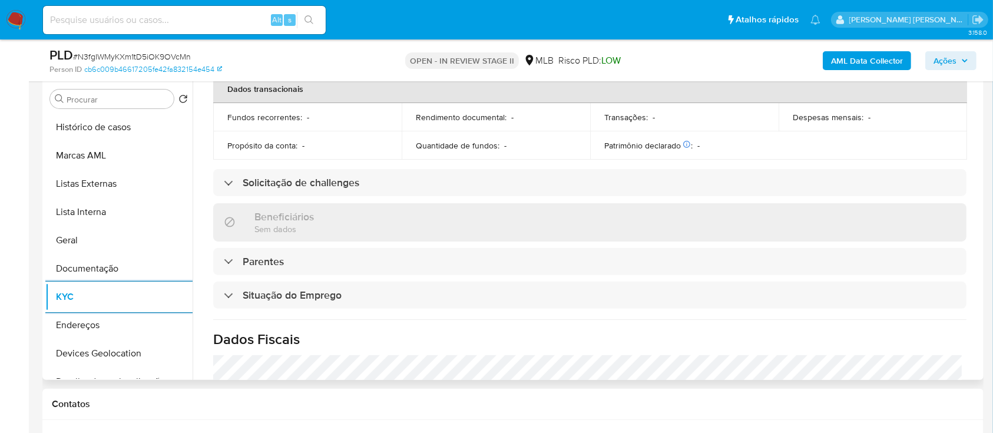
scroll to position [501, 0]
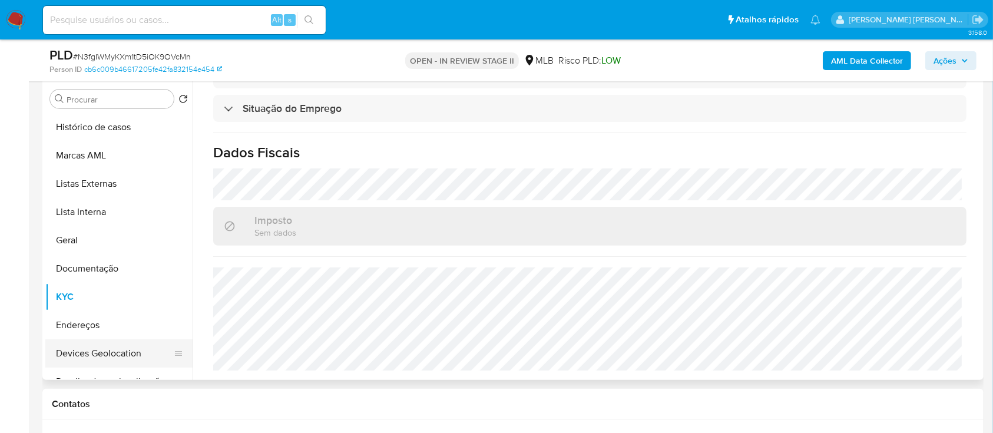
click at [124, 353] on button "Devices Geolocation" at bounding box center [114, 353] width 138 height 28
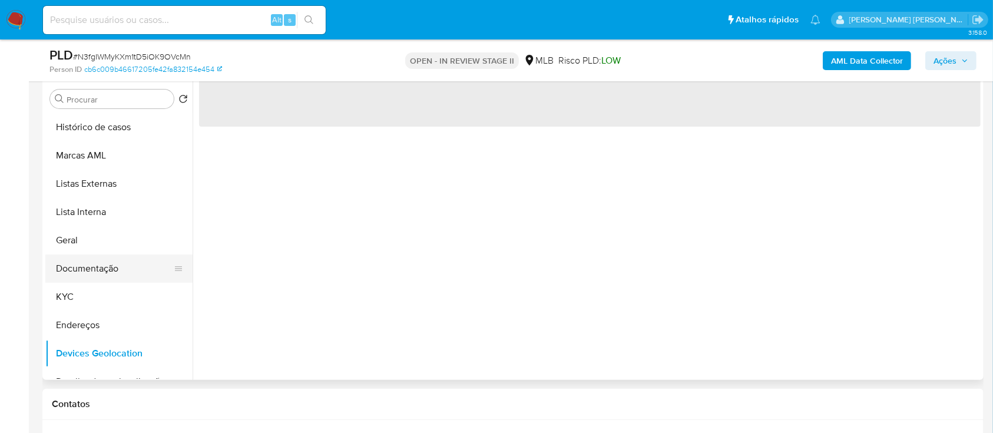
scroll to position [78, 0]
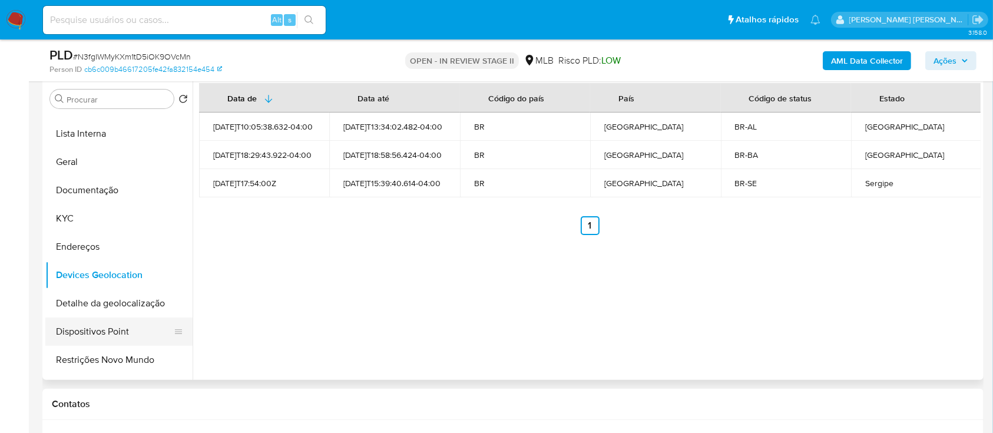
click at [120, 329] on button "Dispositivos Point" at bounding box center [114, 332] width 138 height 28
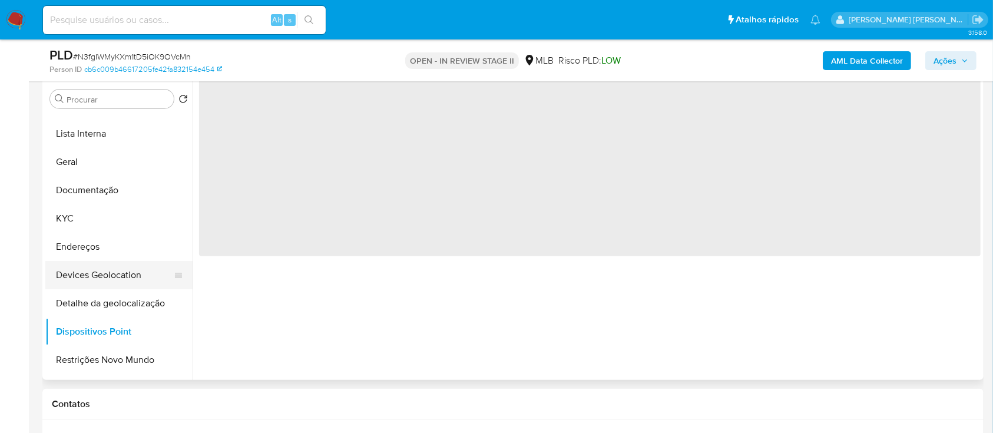
scroll to position [157, 0]
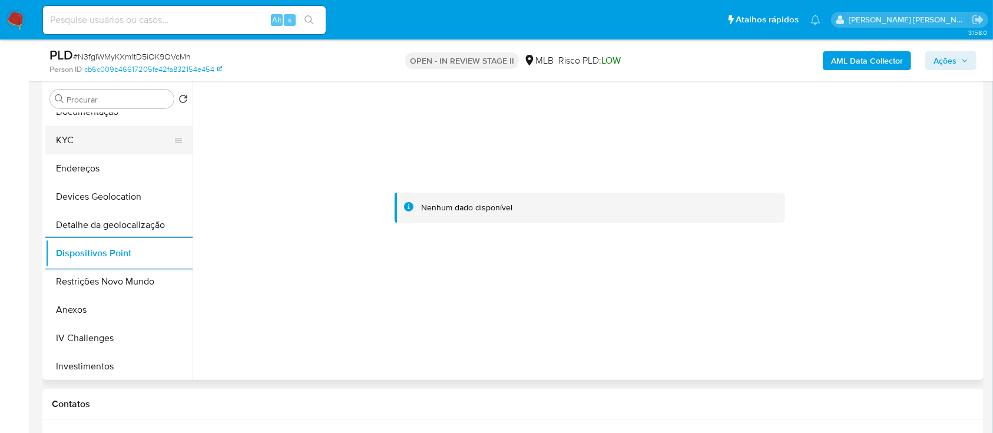
click at [102, 137] on button "KYC" at bounding box center [114, 140] width 138 height 28
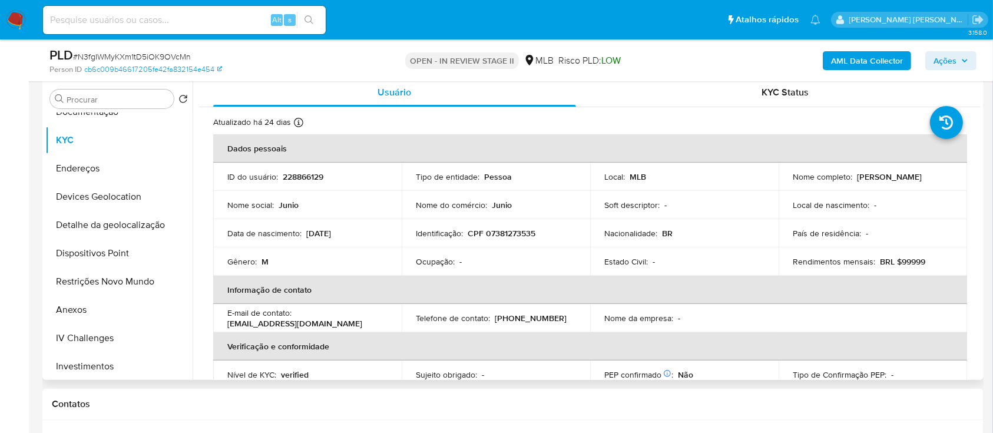
click at [510, 229] on p "CPF 07381273535" at bounding box center [502, 233] width 68 height 11
copy p "07381273535"
drag, startPoint x: 891, startPoint y: 182, endPoint x: 789, endPoint y: 181, distance: 101.9
click at [793, 181] on div "Nome completo : Junio Vinicius Silva Borges" at bounding box center [873, 176] width 160 height 11
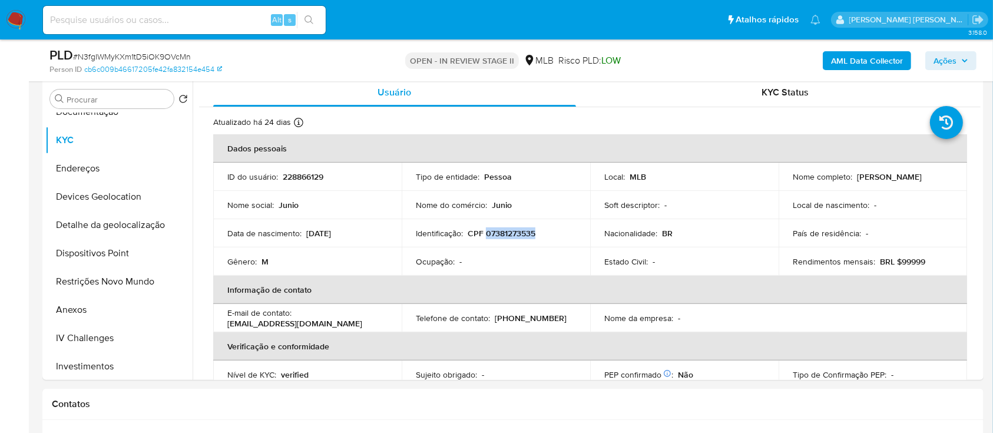
copy p "[PERSON_NAME]"
click at [507, 237] on p "CPF 07381273535" at bounding box center [502, 233] width 68 height 11
copy p "07381273535"
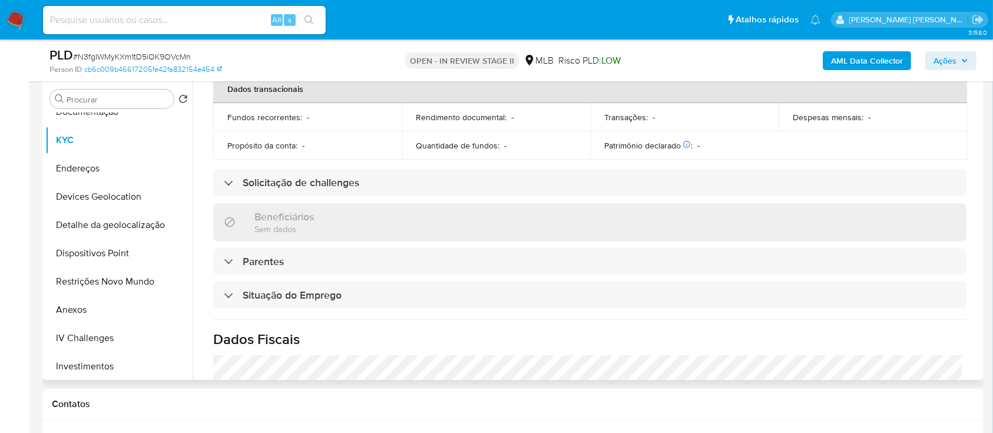
scroll to position [501, 0]
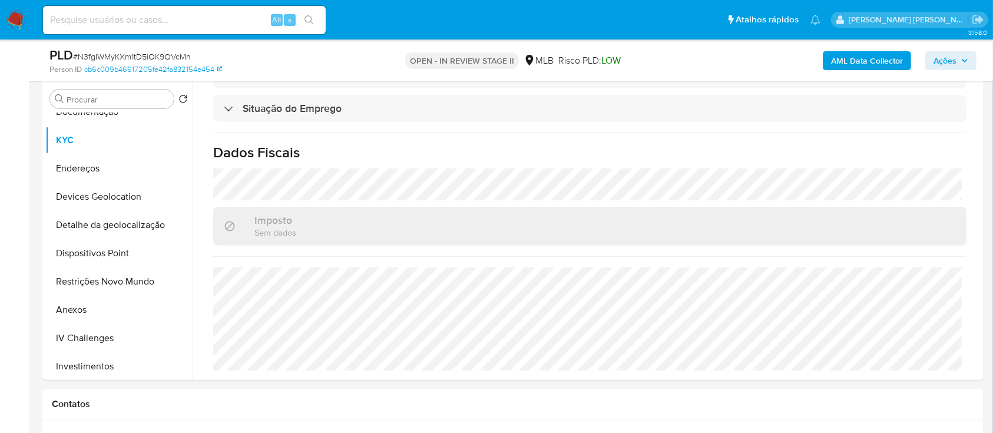
click at [948, 61] on span "Ações" at bounding box center [945, 60] width 23 height 19
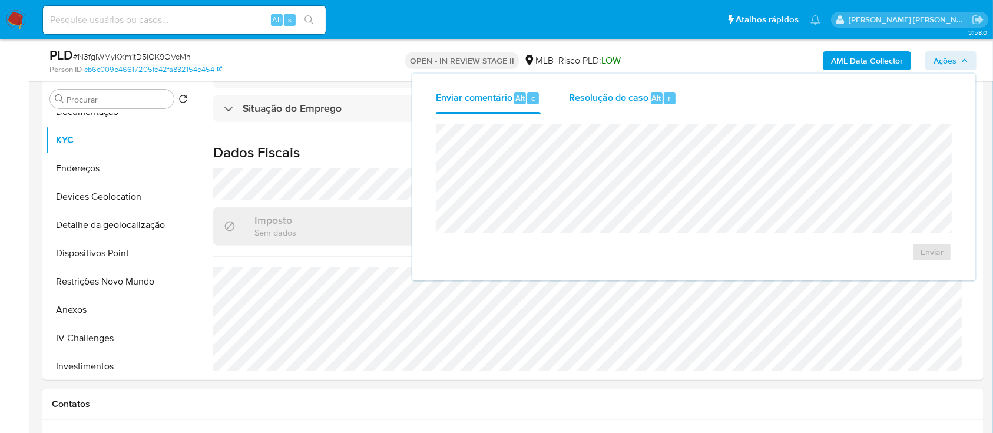
click at [620, 101] on span "Resolução do caso" at bounding box center [609, 98] width 80 height 14
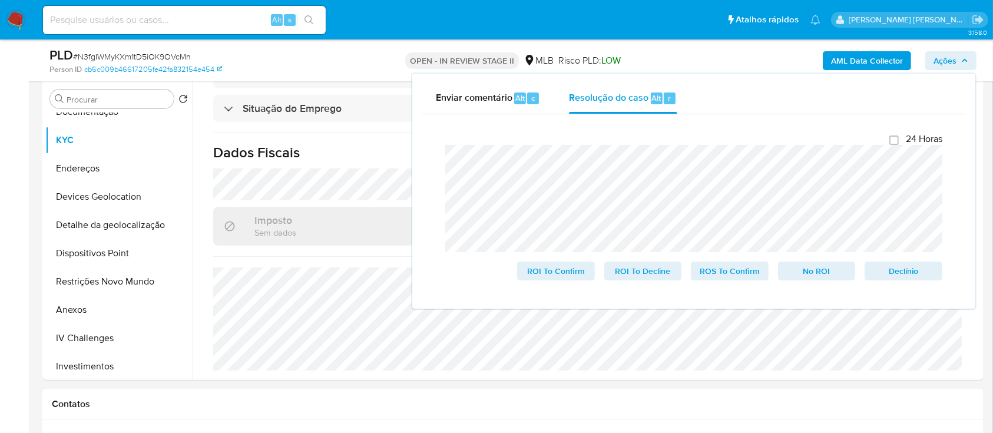
click at [0, 0] on lt-span "anexação ." at bounding box center [0, 0] width 0 height 0
click at [0, 0] on lt-span "destinado à" at bounding box center [0, 0] width 0 height 0
click at [0, 0] on lt-span "A rquivo" at bounding box center [0, 0] width 0 height 0
click at [68, 304] on button "Anexos" at bounding box center [114, 310] width 138 height 28
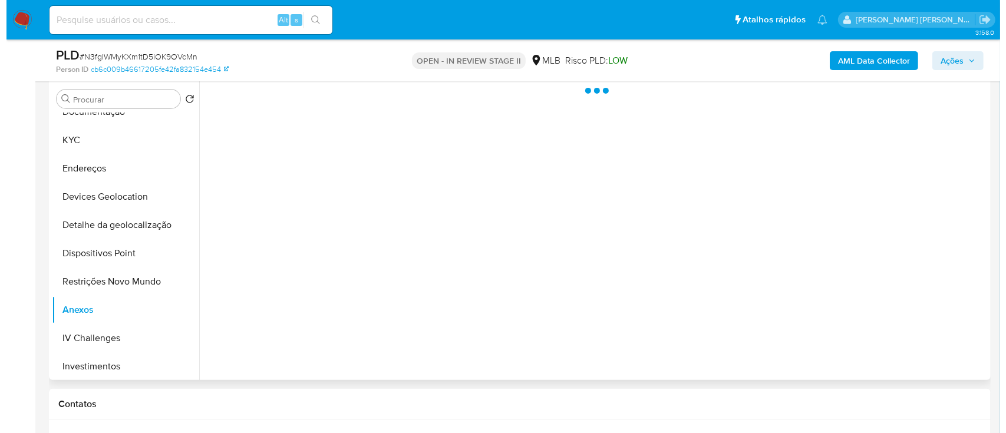
scroll to position [0, 0]
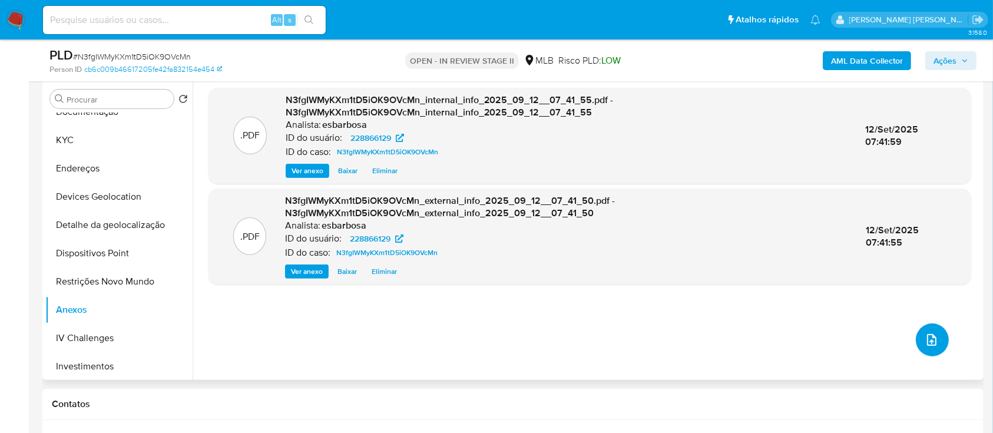
click at [926, 336] on icon "upload-file" at bounding box center [932, 340] width 14 height 14
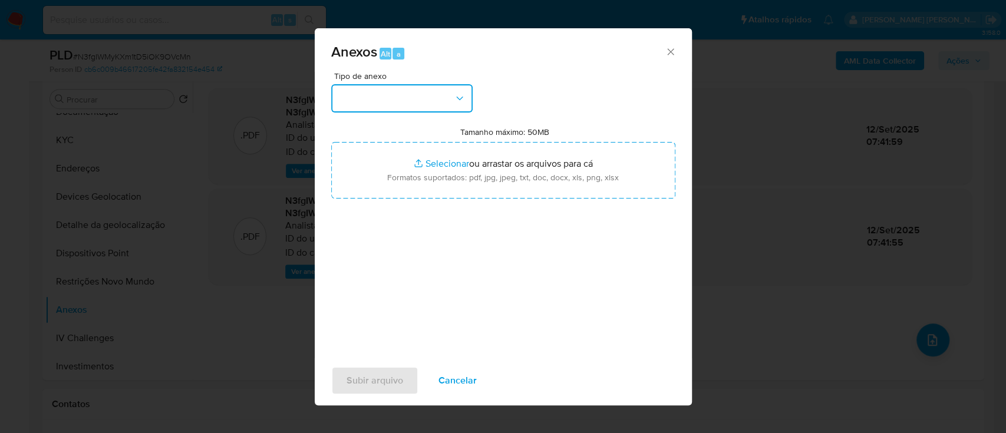
click at [430, 112] on button "button" at bounding box center [401, 98] width 141 height 28
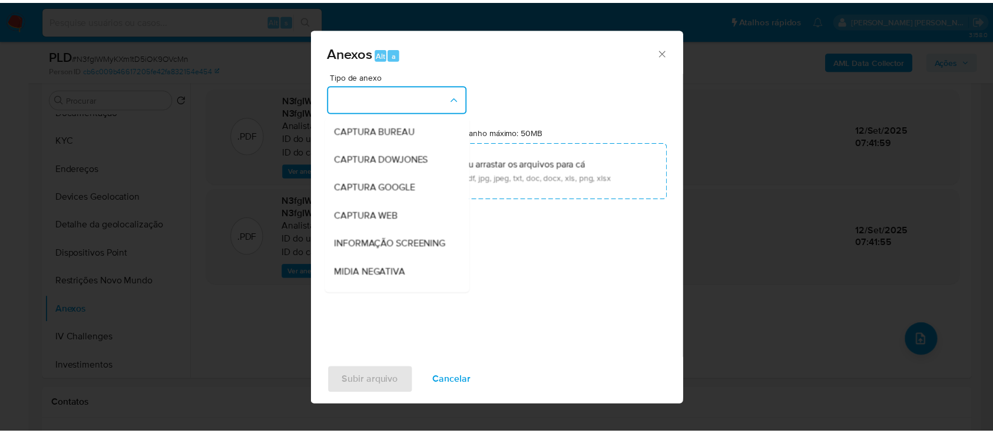
scroll to position [181, 0]
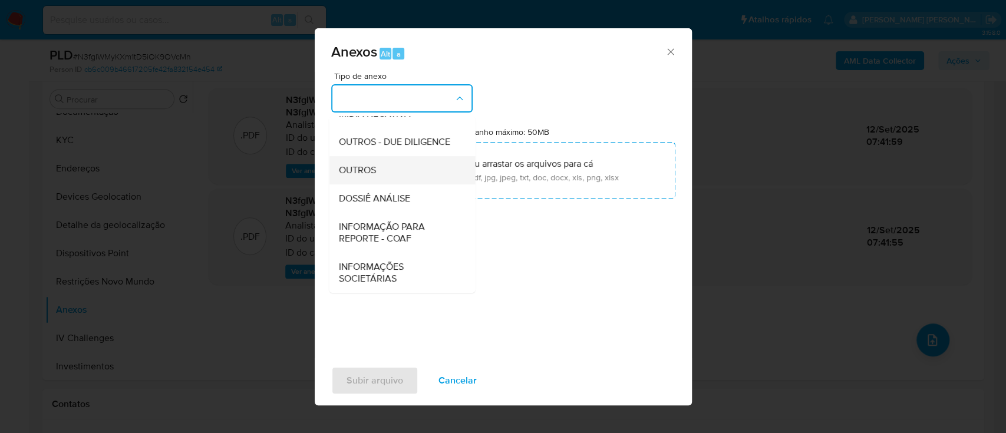
click at [360, 171] on span "OUTROS" at bounding box center [356, 170] width 37 height 12
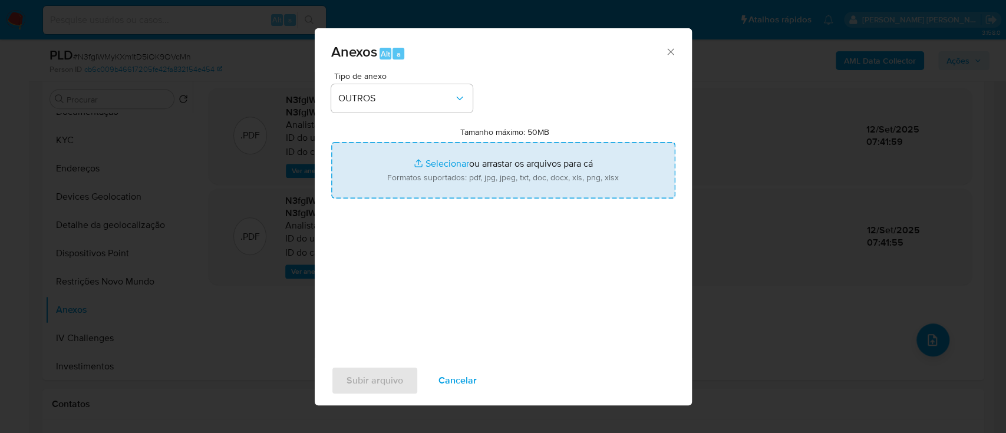
type input "C:\fakepath\SAR - XXXXX - CPF 07381273535 - JUNIO VINICIUS SILVA BORGES.pdf"
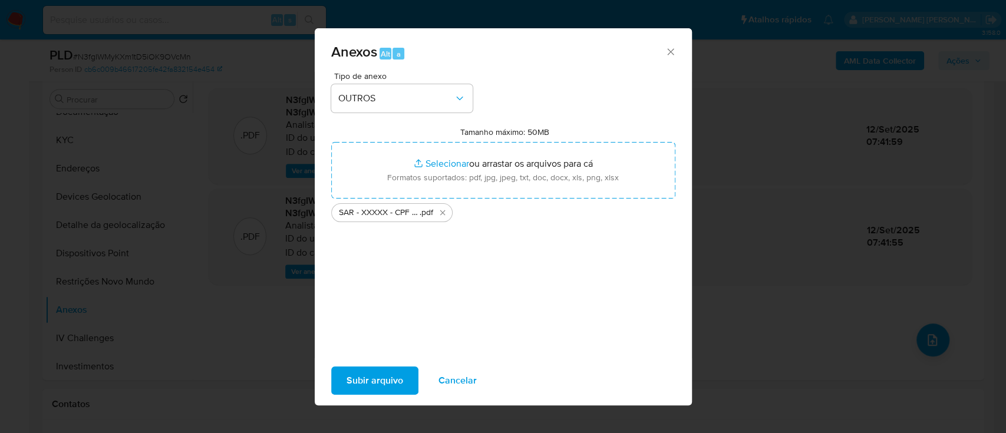
click at [384, 378] on span "Subir arquivo" at bounding box center [374, 381] width 57 height 26
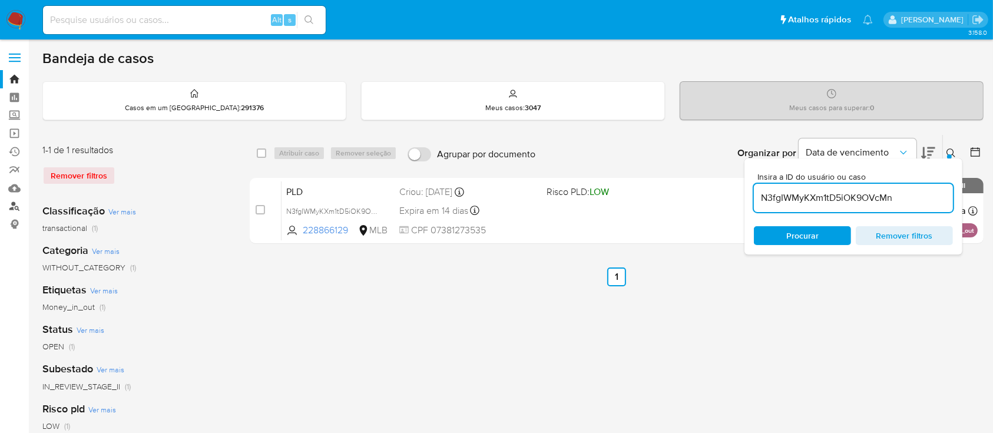
click at [15, 204] on link "Localizador de pessoas" at bounding box center [70, 206] width 140 height 18
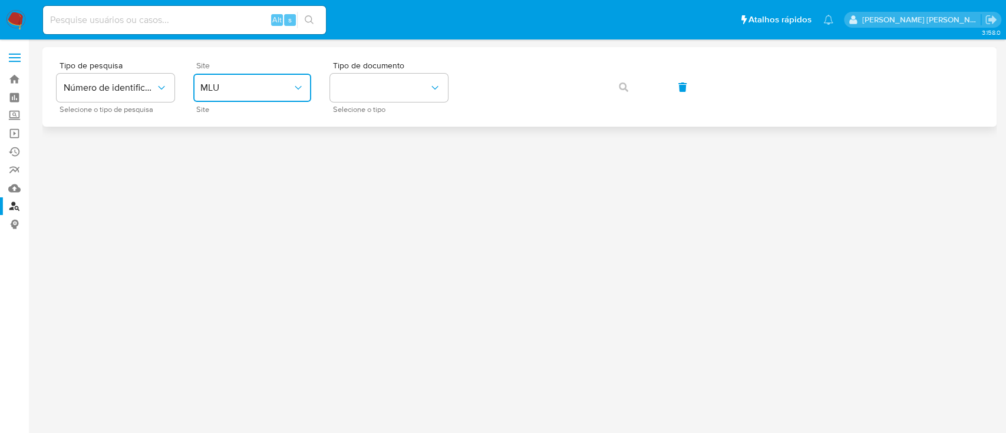
click at [220, 87] on span "MLU" at bounding box center [246, 88] width 92 height 12
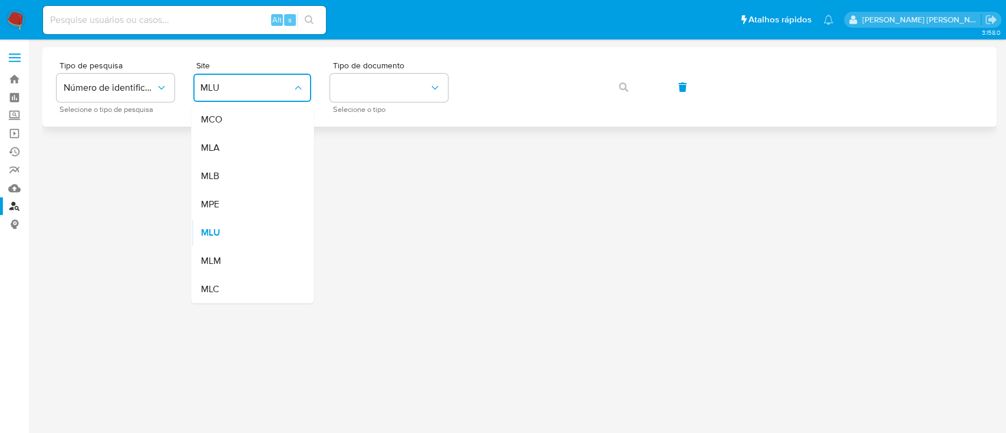
drag, startPoint x: 242, startPoint y: 174, endPoint x: 320, endPoint y: 111, distance: 101.0
click at [242, 174] on div "MLB" at bounding box center [248, 176] width 97 height 28
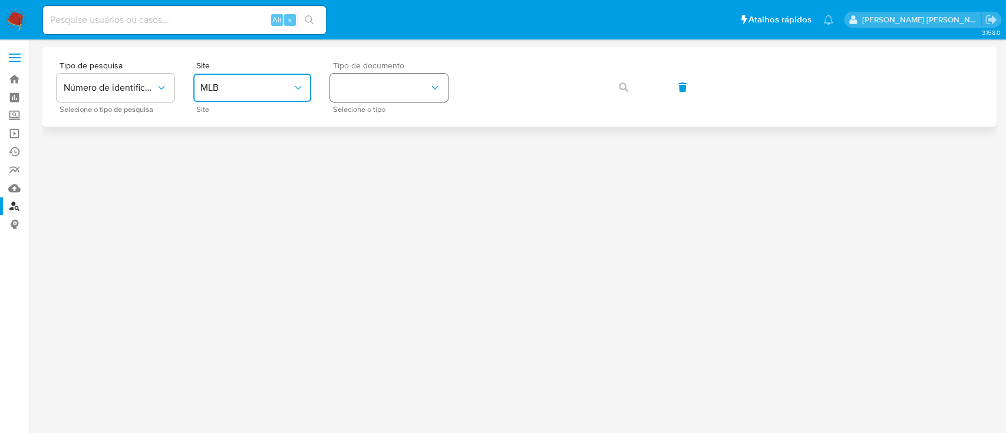
drag, startPoint x: 363, startPoint y: 87, endPoint x: 369, endPoint y: 98, distance: 12.9
click at [363, 87] on button "identificationType" at bounding box center [389, 88] width 118 height 28
click at [377, 164] on div "CPF CPF" at bounding box center [385, 166] width 97 height 40
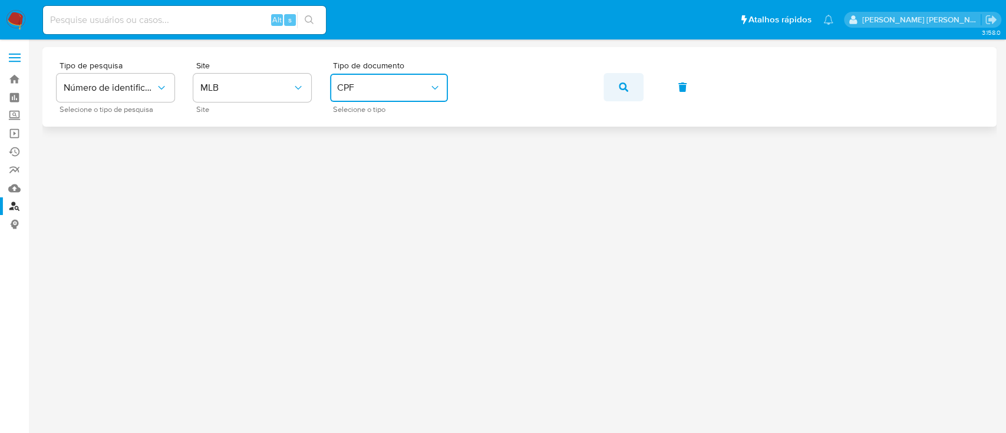
click at [627, 83] on icon "button" at bounding box center [623, 86] width 9 height 9
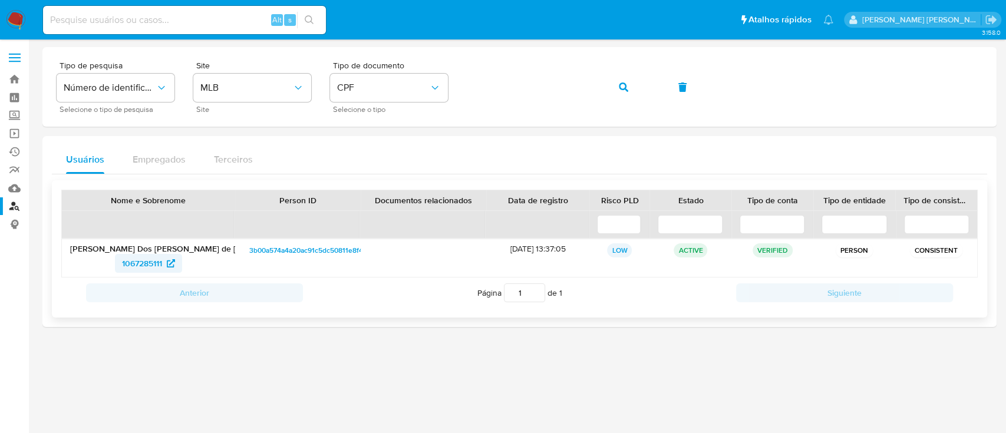
click at [135, 263] on span "1067285111" at bounding box center [142, 263] width 40 height 19
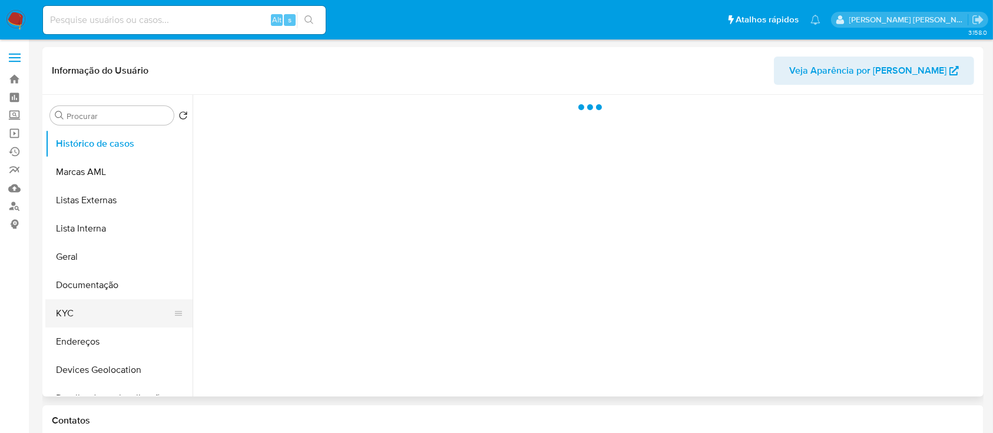
click at [99, 313] on button "KYC" at bounding box center [114, 313] width 138 height 28
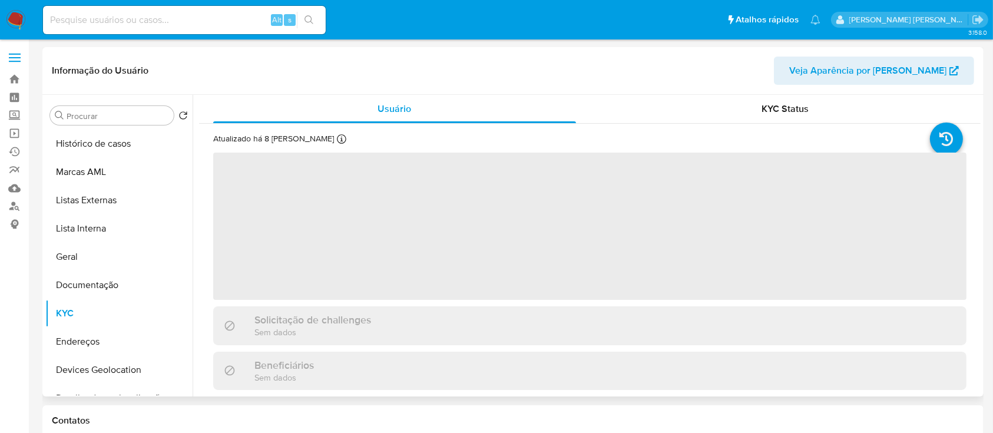
select select "10"
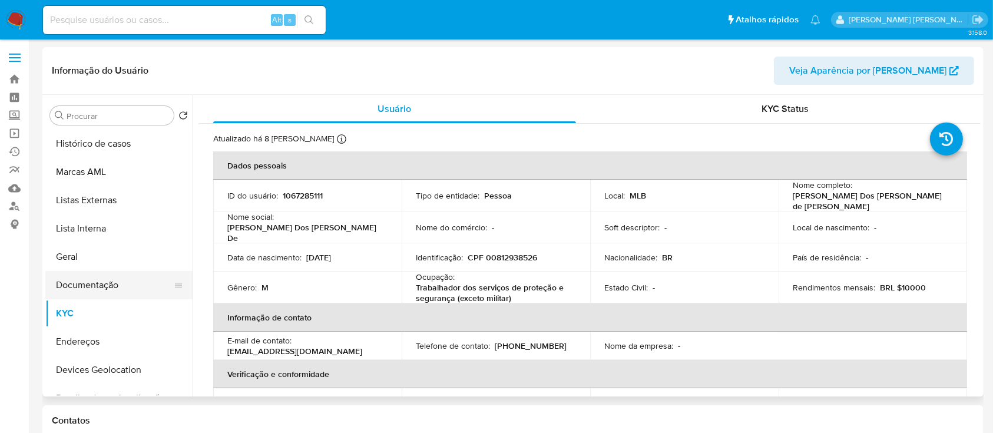
click at [95, 290] on button "Documentação" at bounding box center [114, 285] width 138 height 28
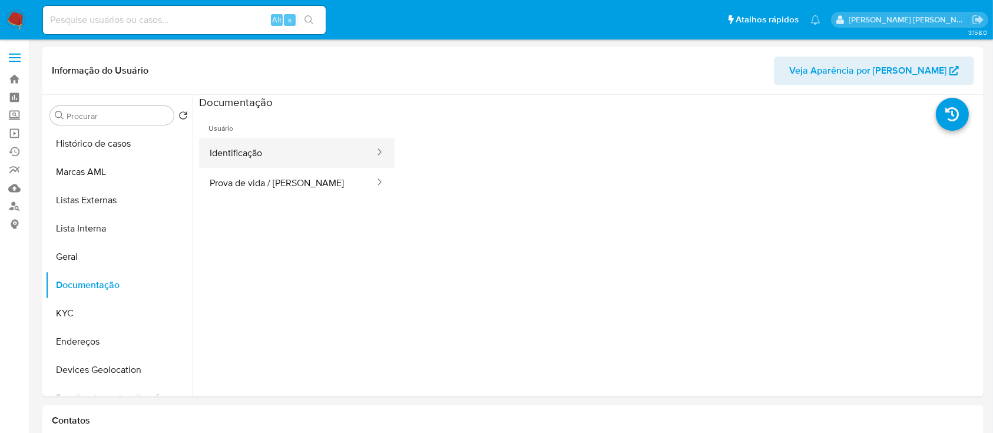
click at [259, 161] on button "Identificação" at bounding box center [287, 153] width 177 height 30
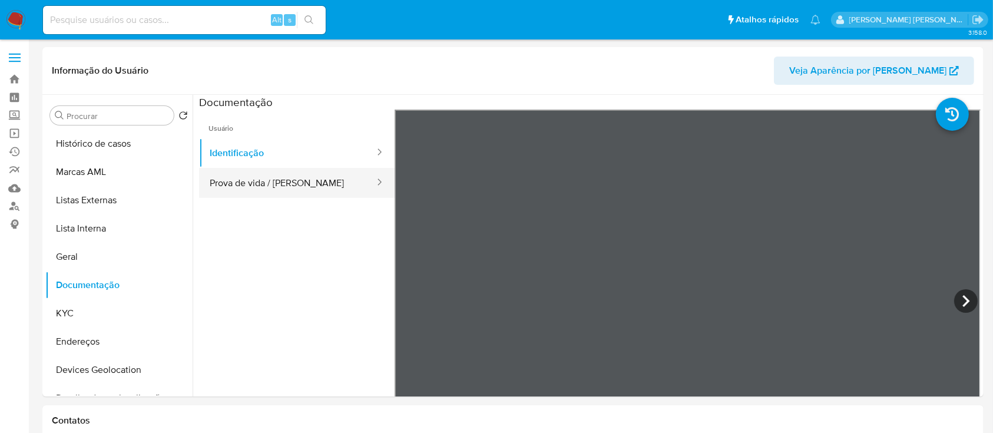
click at [283, 183] on button "Prova de vida / Selfie" at bounding box center [287, 183] width 177 height 30
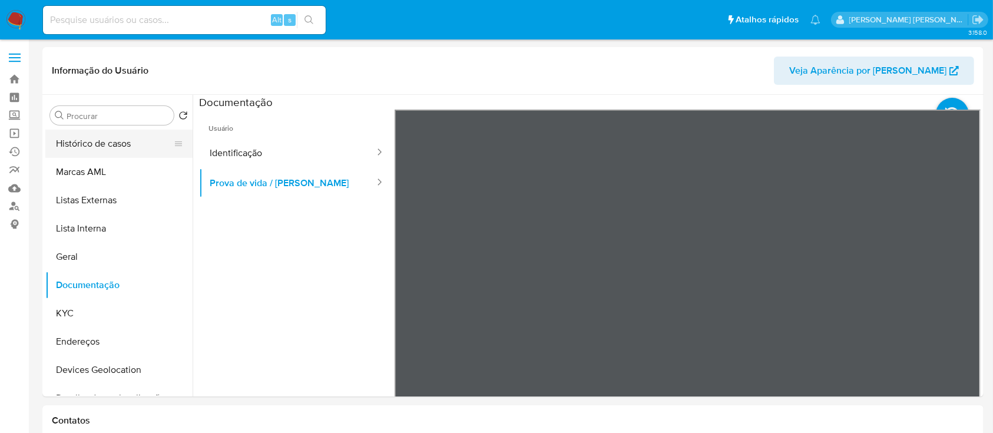
click at [105, 153] on button "Histórico de casos" at bounding box center [114, 144] width 138 height 28
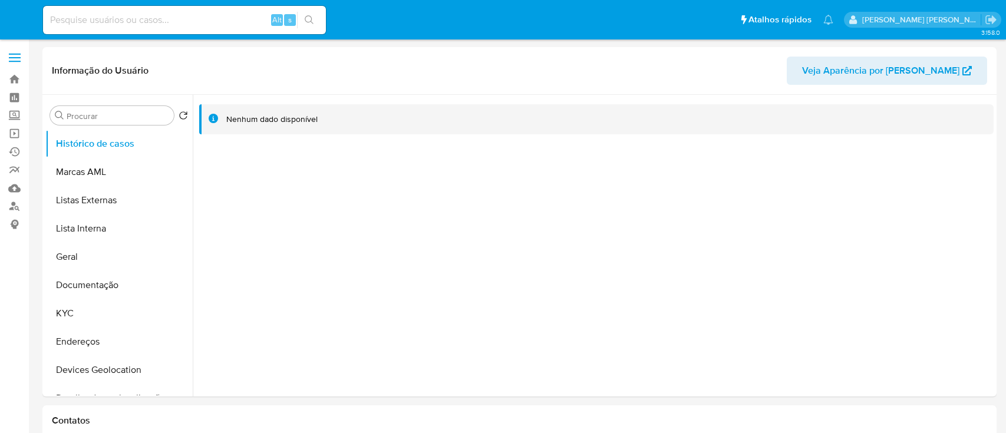
select select "10"
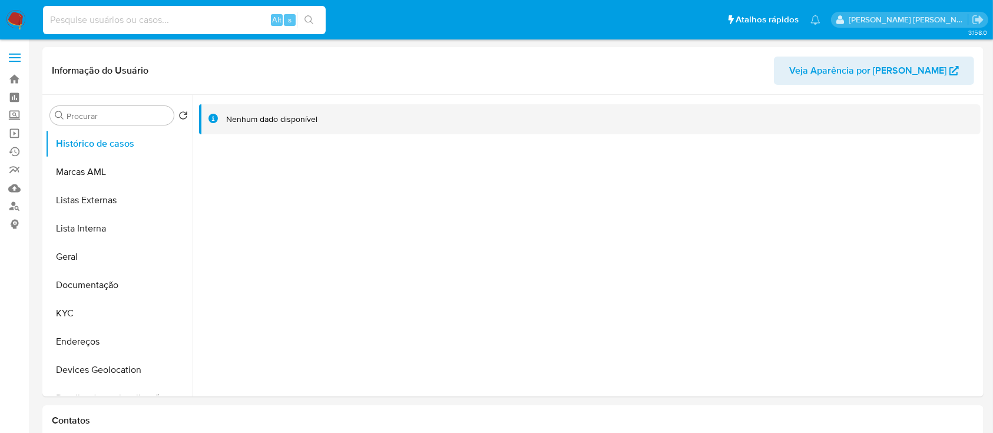
click at [219, 12] on input at bounding box center [184, 19] width 283 height 15
paste input "N3fgIWMyKXm1tD5iOK9OVcMn"
type input "N3fgIWMyKXm1tD5iOK9OVcMn"
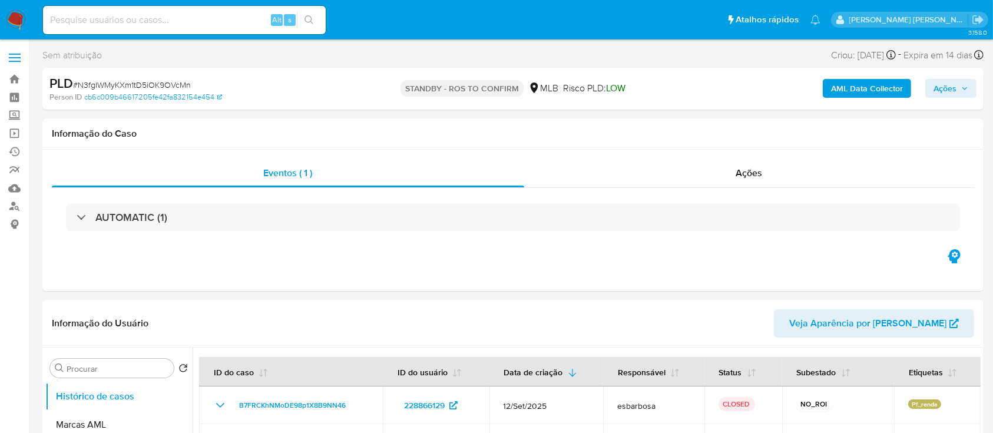
select select "10"
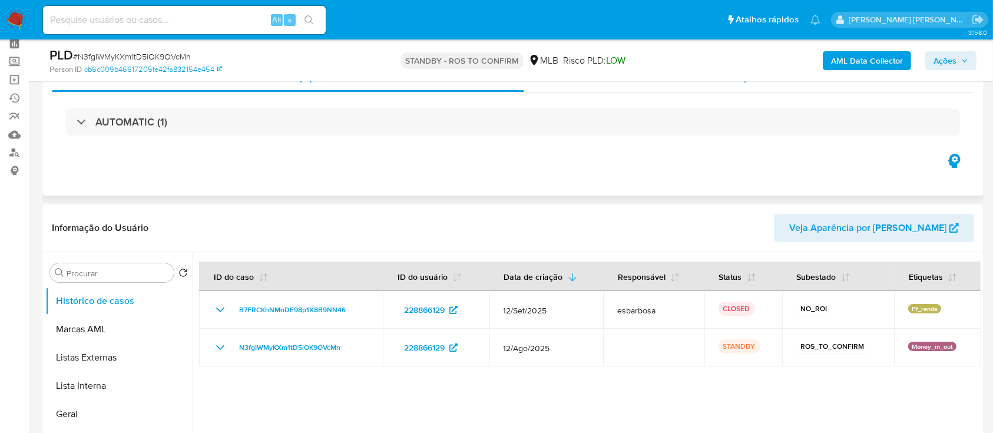
scroll to position [78, 0]
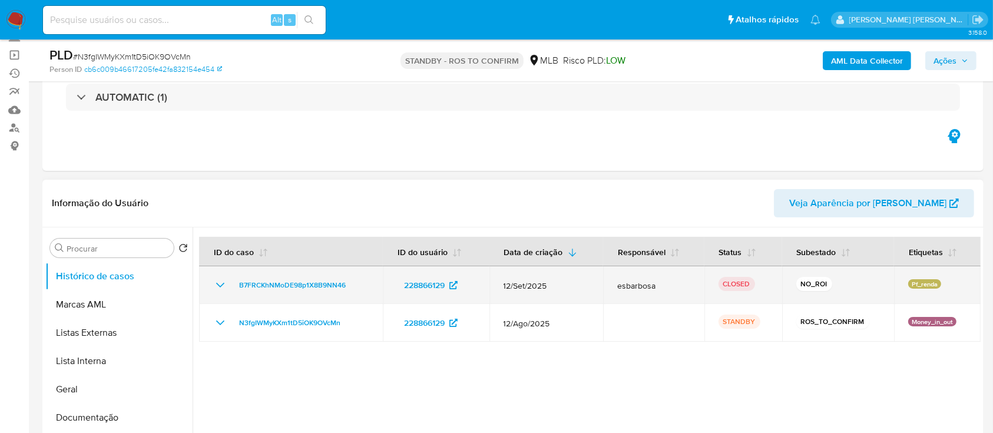
drag, startPoint x: 943, startPoint y: 286, endPoint x: 905, endPoint y: 287, distance: 37.7
click at [908, 287] on div "Pf_renda" at bounding box center [937, 285] width 58 height 12
drag, startPoint x: 354, startPoint y: 285, endPoint x: 238, endPoint y: 289, distance: 116.1
click at [238, 289] on div "B7FRCKhNMoDE98p1X8B9NN46" at bounding box center [291, 285] width 156 height 14
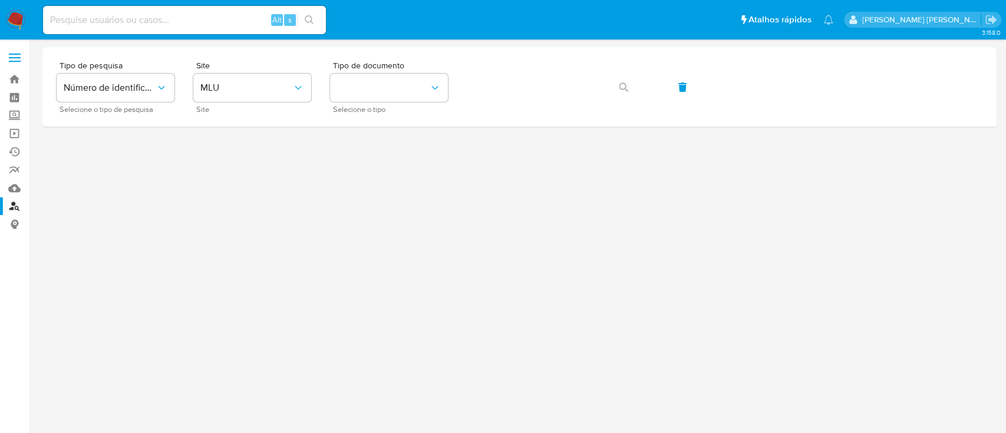
click at [20, 16] on img at bounding box center [16, 20] width 20 height 20
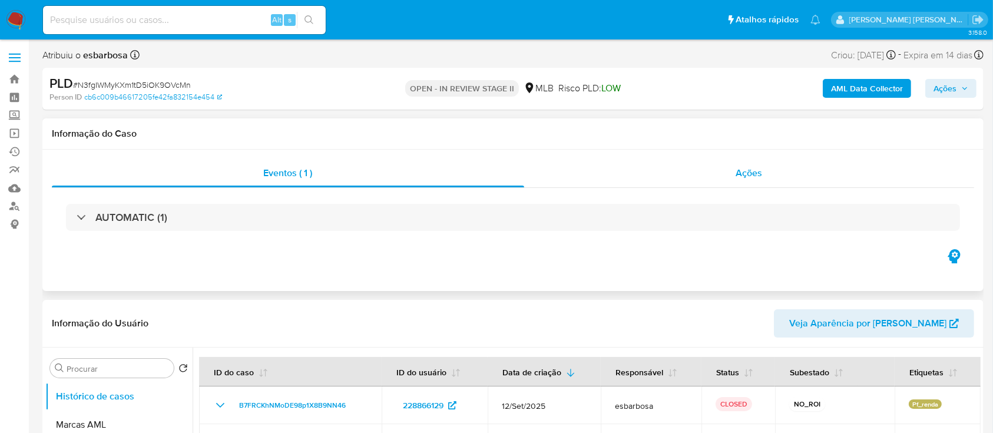
click at [659, 184] on div "Ações" at bounding box center [749, 173] width 450 height 28
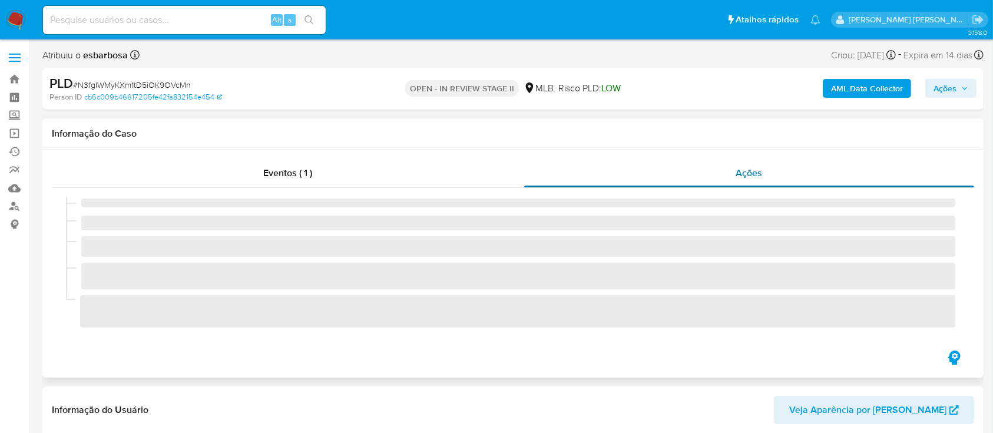
select select "10"
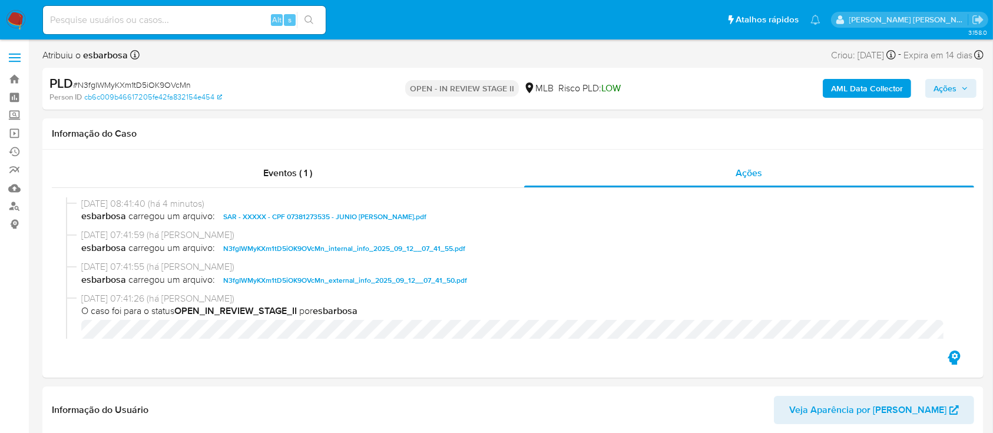
click at [943, 86] on span "Ações" at bounding box center [945, 88] width 23 height 19
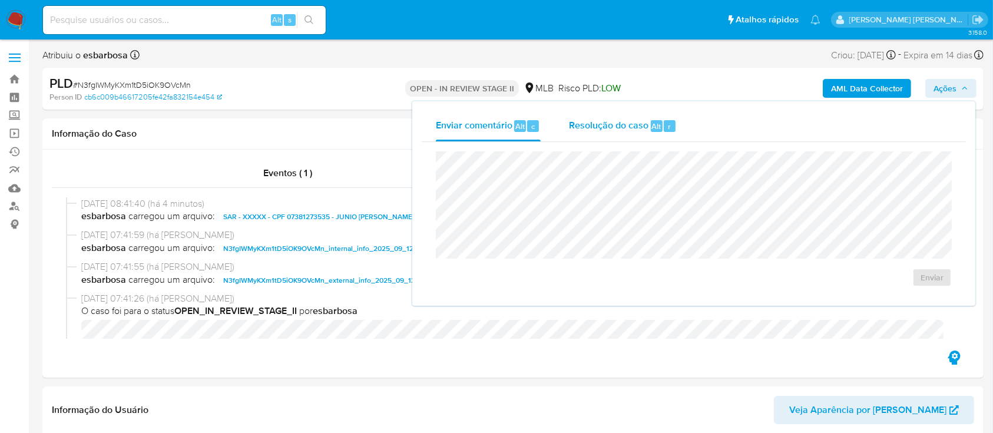
click at [612, 120] on span "Resolução do caso" at bounding box center [609, 126] width 80 height 14
click at [613, 130] on span "Resolução do caso" at bounding box center [609, 126] width 80 height 14
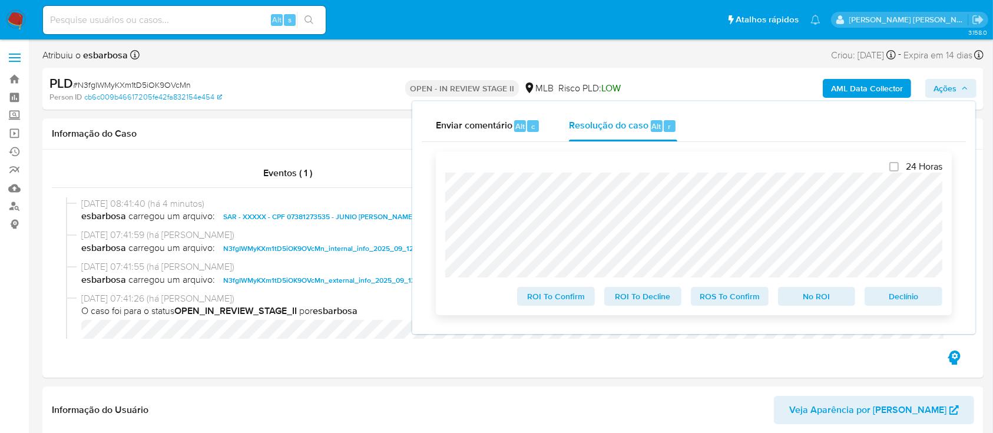
click at [717, 303] on span "ROS To Confirm" at bounding box center [729, 296] width 61 height 16
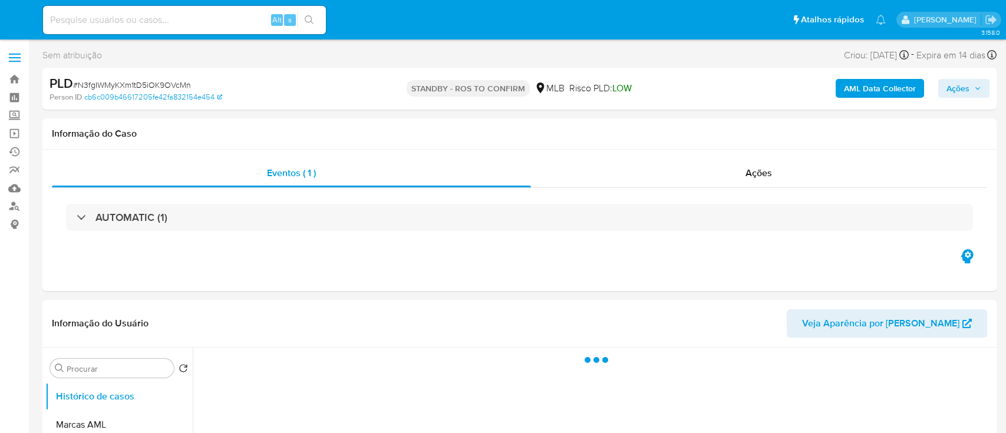
select select "10"
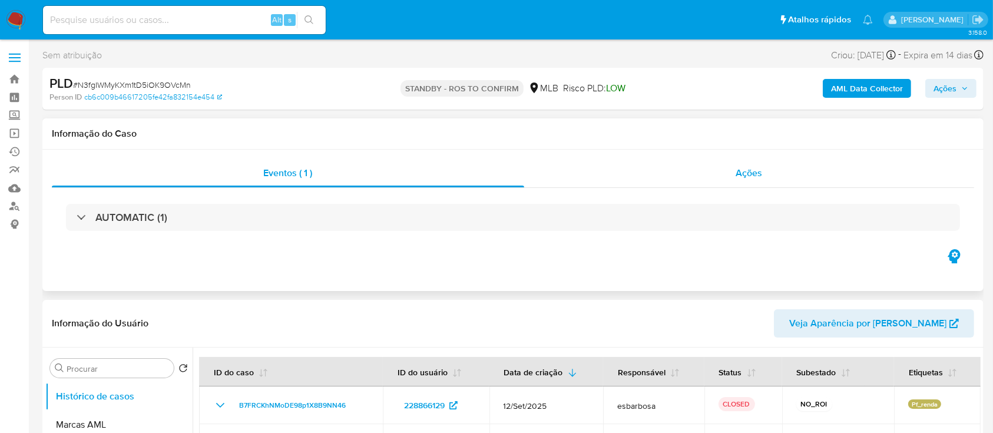
click at [627, 175] on div "Ações" at bounding box center [749, 173] width 450 height 28
